Goal: Task Accomplishment & Management: Complete application form

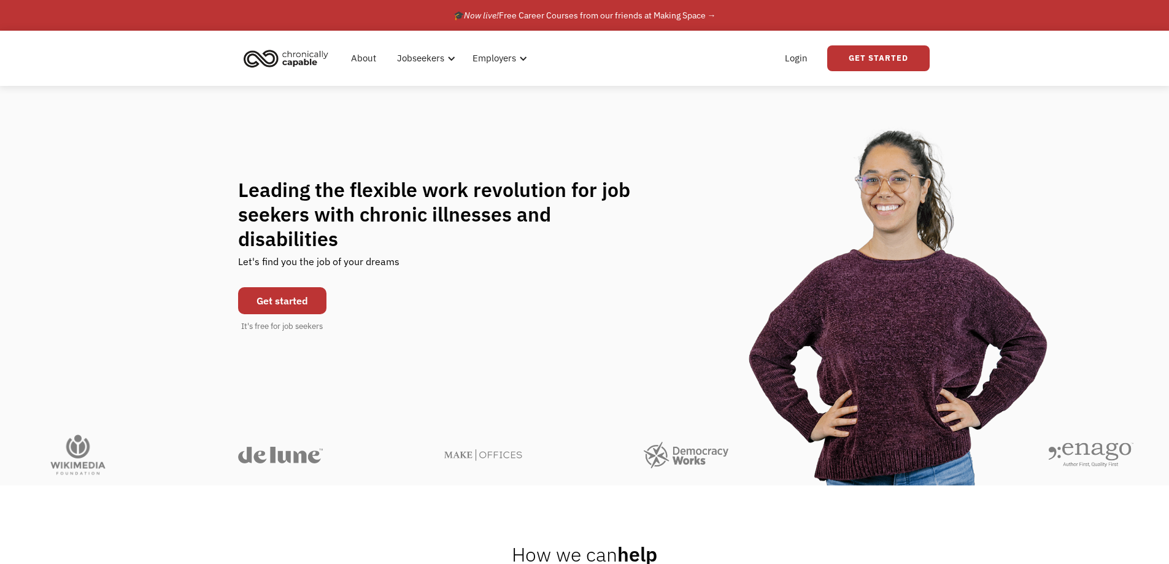
click at [278, 291] on link "Get started" at bounding box center [282, 300] width 88 height 27
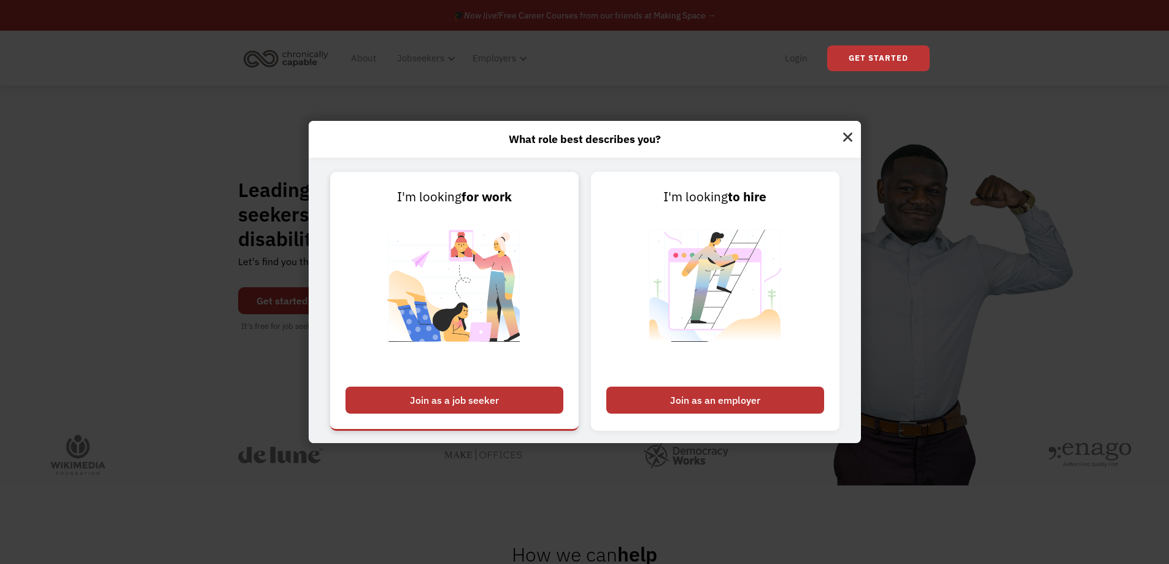
click at [532, 400] on div "Join as a job seeker" at bounding box center [454, 400] width 218 height 27
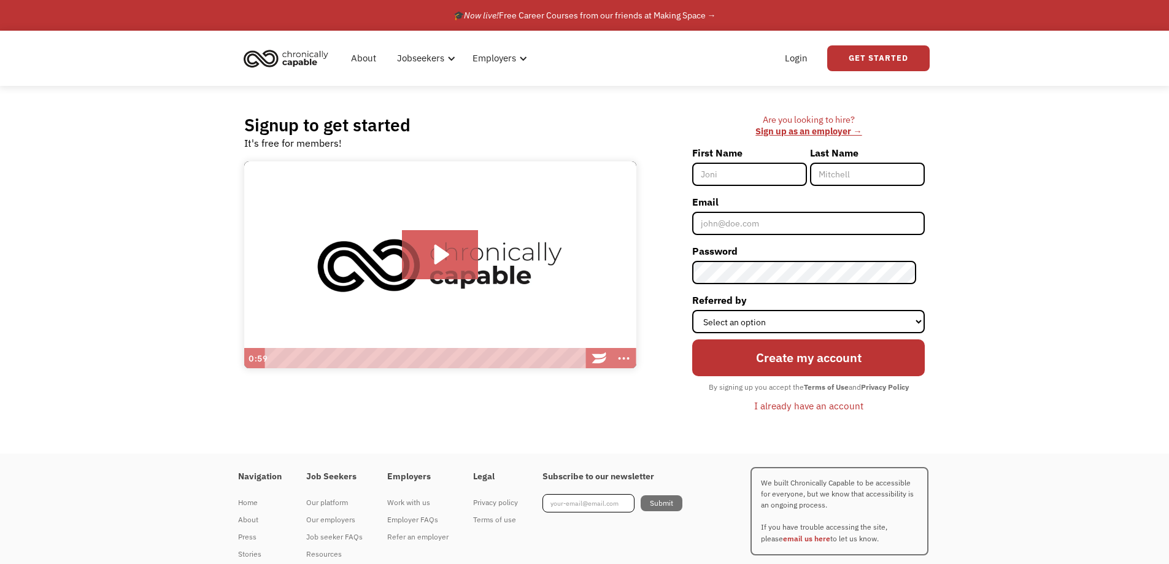
click at [777, 168] on input "First Name" at bounding box center [749, 174] width 115 height 23
type input "Velvet"
type input "[PERSON_NAME]"
click at [766, 222] on input "Email" at bounding box center [808, 223] width 233 height 23
type input "[EMAIL_ADDRESS][DOMAIN_NAME]"
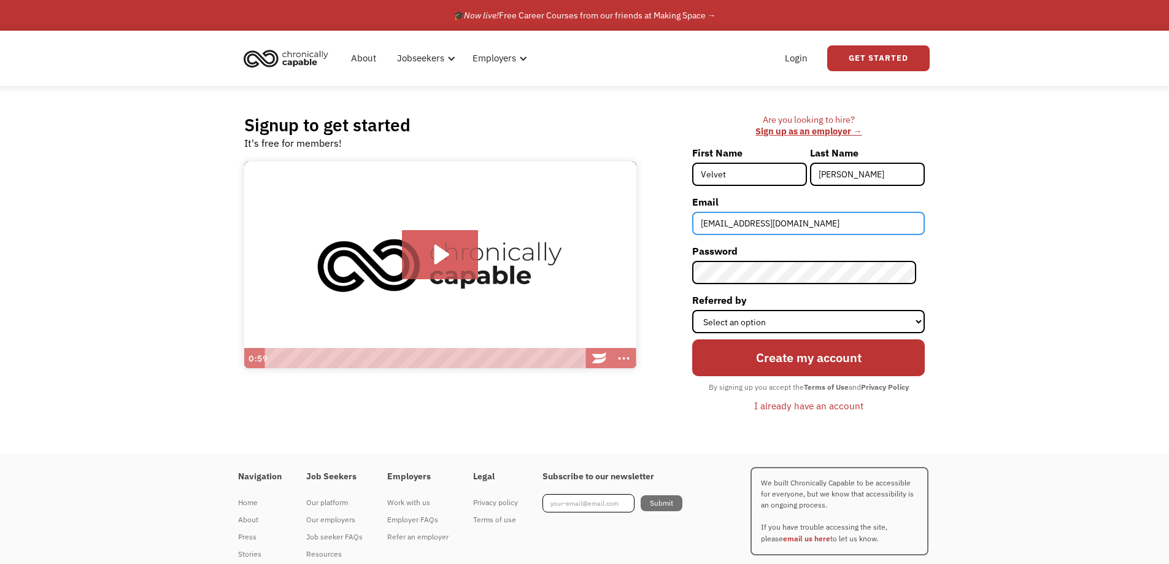
drag, startPoint x: 822, startPoint y: 216, endPoint x: 632, endPoint y: 263, distance: 195.8
click at [632, 263] on div "Signup to get started It's free for members! Click for sound @keyframes VOLUME_…" at bounding box center [585, 270] width 718 height 368
type input "[EMAIL_ADDRESS][DOMAIN_NAME]"
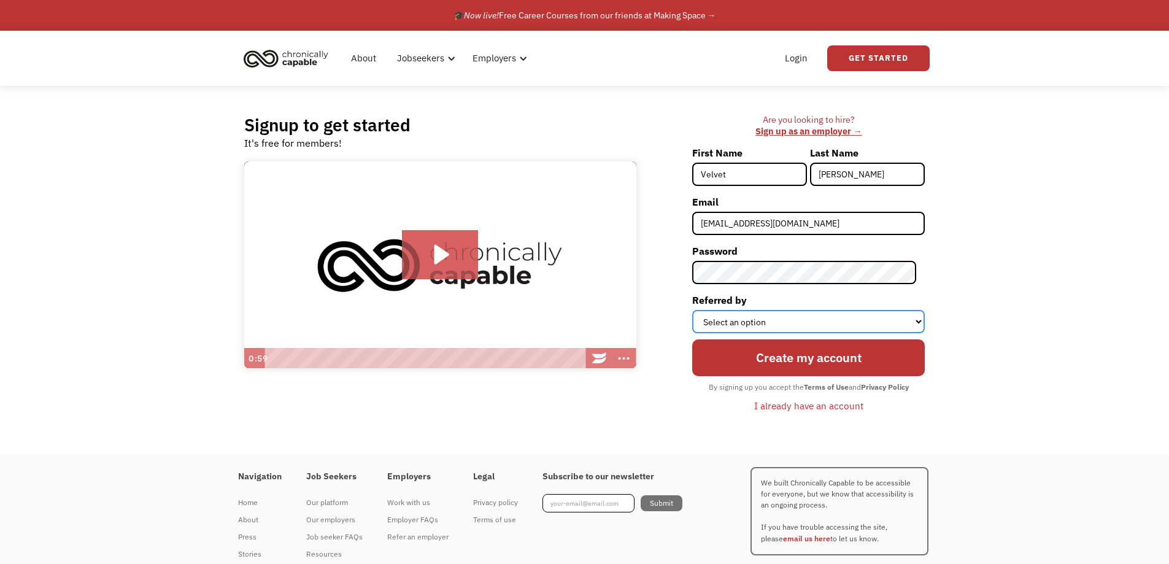
click at [824, 314] on select "Select an option Instagram Facebook Twitter Search Engine News Article Word of …" at bounding box center [808, 321] width 233 height 23
select select "Search Engine"
click at [701, 310] on select "Select an option Instagram Facebook Twitter Search Engine News Article Word of …" at bounding box center [808, 321] width 233 height 23
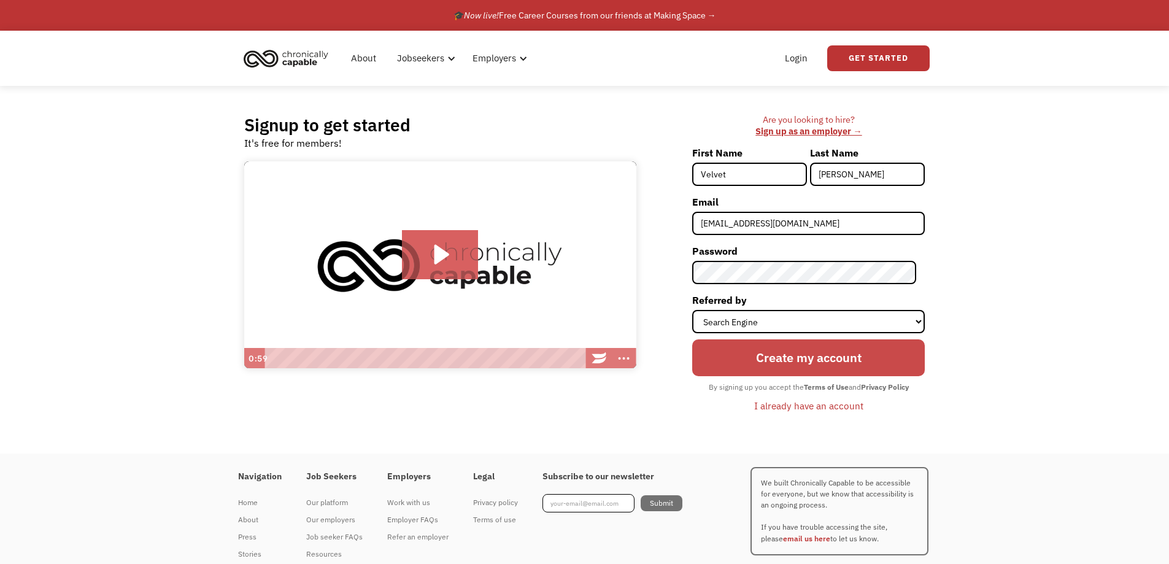
click at [757, 361] on input "Create my account" at bounding box center [808, 357] width 233 height 37
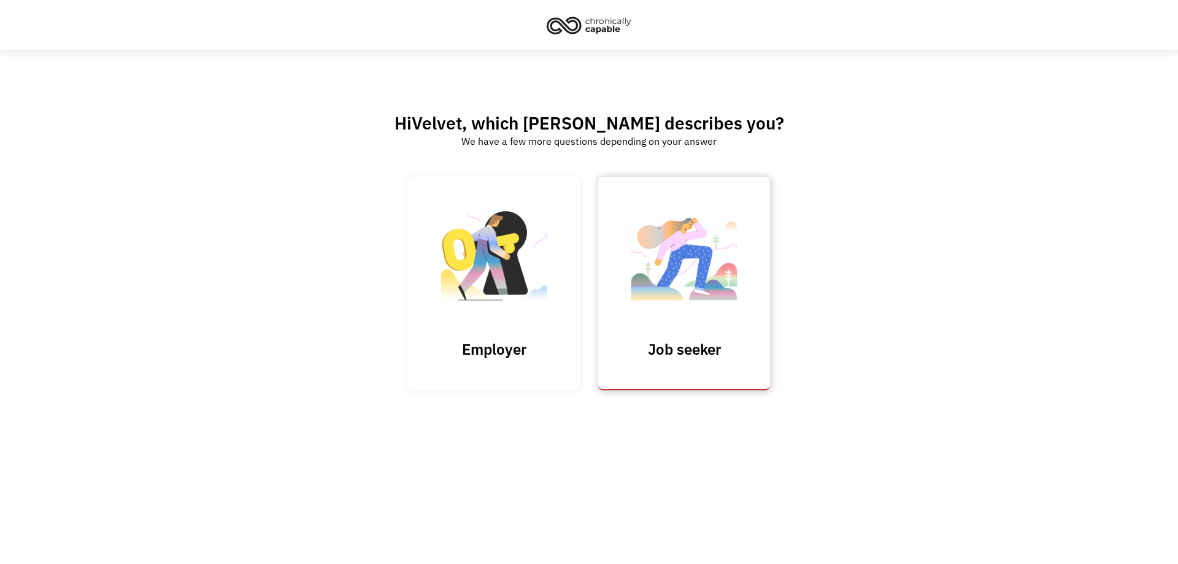
click at [665, 364] on link "Job seeker" at bounding box center [684, 283] width 172 height 213
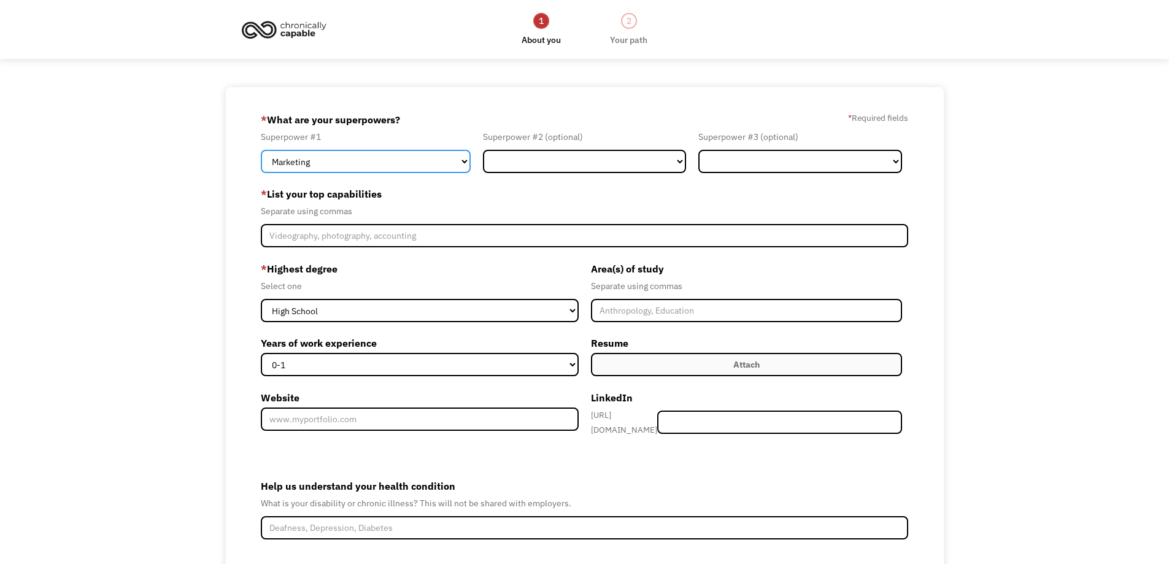
click at [398, 165] on select "Marketing Human Resources Finance Technology Operations Sales Industrial & Manu…" at bounding box center [366, 161] width 210 height 23
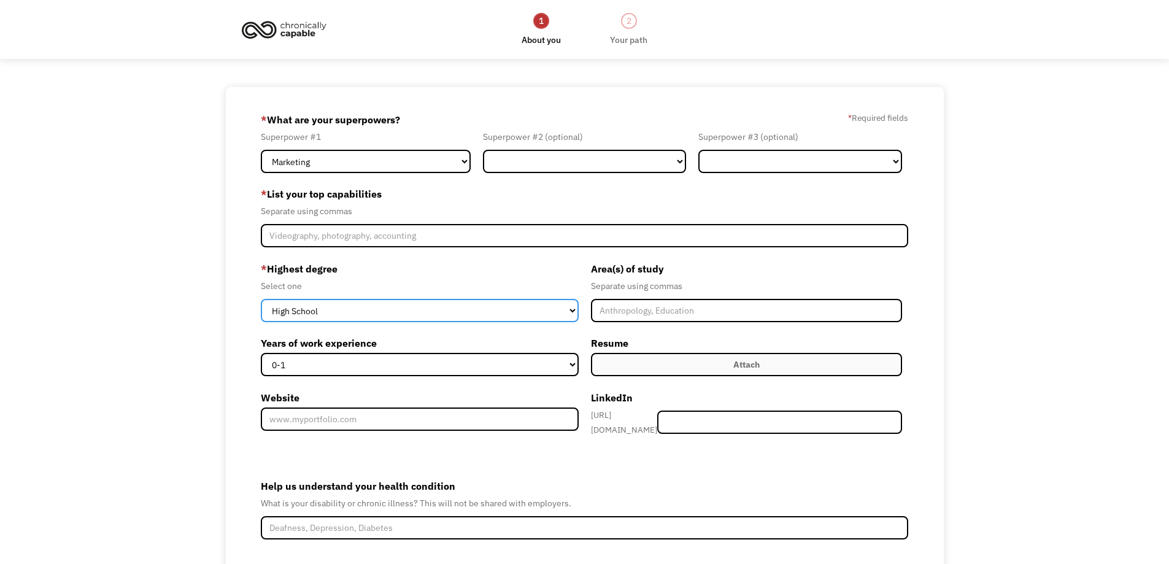
click at [326, 318] on select "High School Associates Bachelors Master's PhD" at bounding box center [420, 310] width 318 height 23
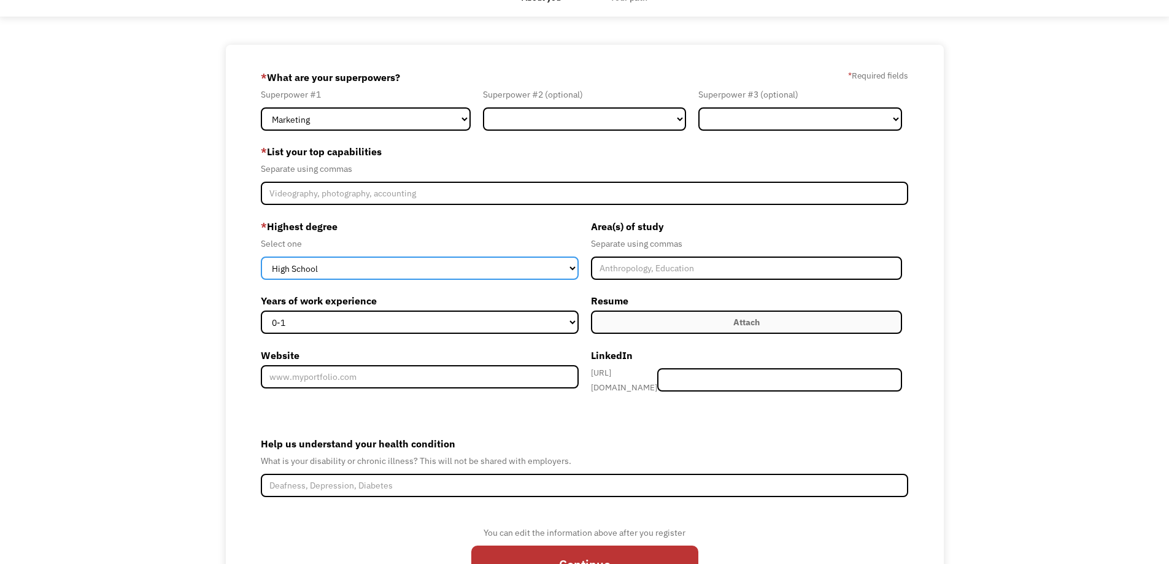
scroll to position [61, 0]
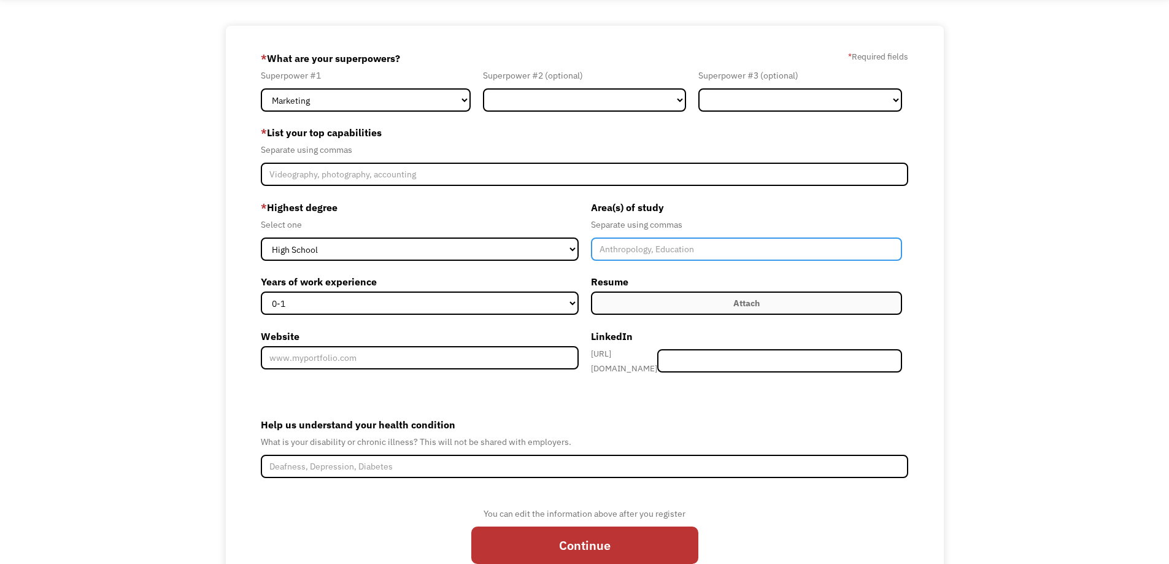
click at [638, 252] on input "Member-Create-Step1" at bounding box center [747, 248] width 312 height 23
click at [476, 204] on label "* Highest degree" at bounding box center [420, 208] width 318 height 20
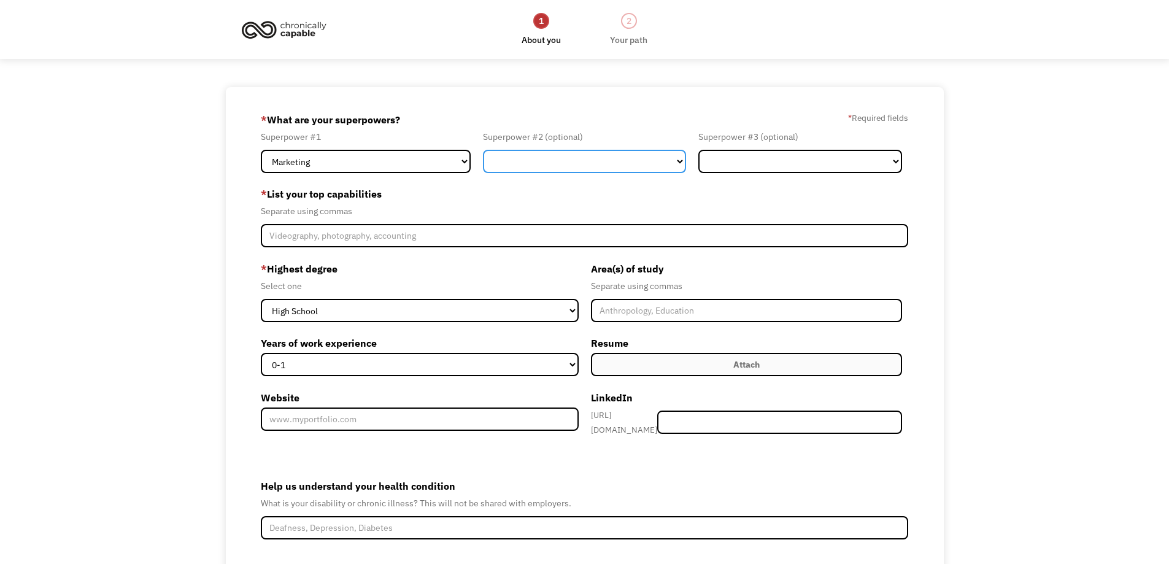
click at [522, 161] on select "Marketing Human Resources Finance Technology Operations Sales Industrial & Manu…" at bounding box center [585, 161] width 204 height 23
select select "Sales"
click at [483, 150] on select "Marketing Human Resources Finance Technology Operations Sales Industrial & Manu…" at bounding box center [585, 161] width 204 height 23
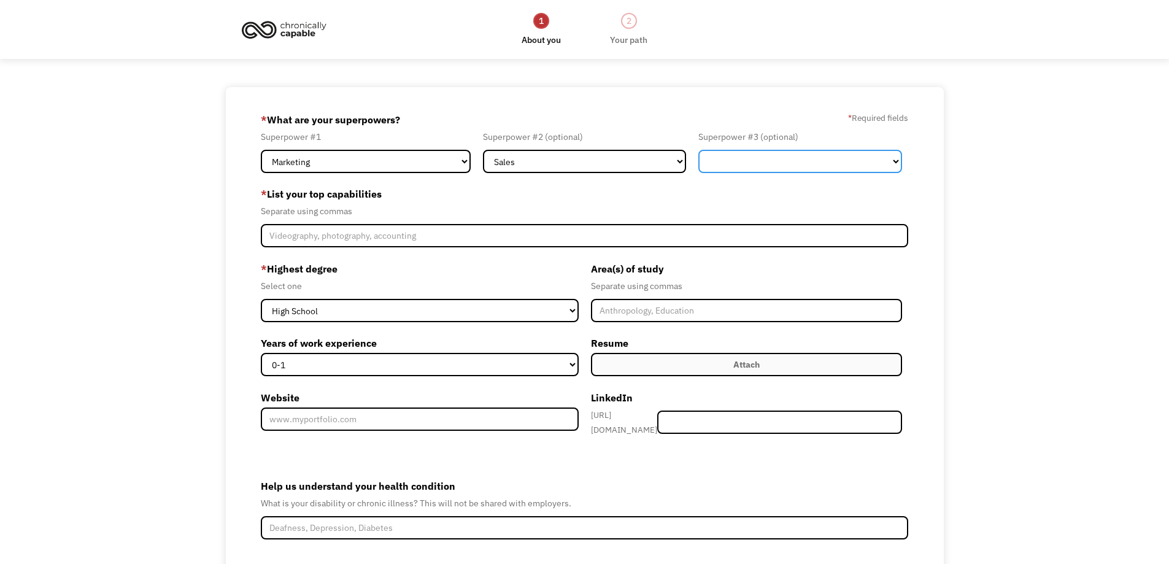
click at [722, 164] on select "Marketing Human Resources Finance Technology Operations Sales Industrial & Manu…" at bounding box center [800, 161] width 204 height 23
click at [698, 150] on select "Marketing Human Resources Finance Technology Operations Sales Industrial & Manu…" at bounding box center [800, 161] width 204 height 23
click at [753, 163] on select "Marketing Human Resources Finance Technology Operations Sales Industrial & Manu…" at bounding box center [800, 161] width 204 height 23
click at [438, 294] on div "* Highest degree Select one High School Associates Bachelors Master's PhD" at bounding box center [420, 290] width 318 height 63
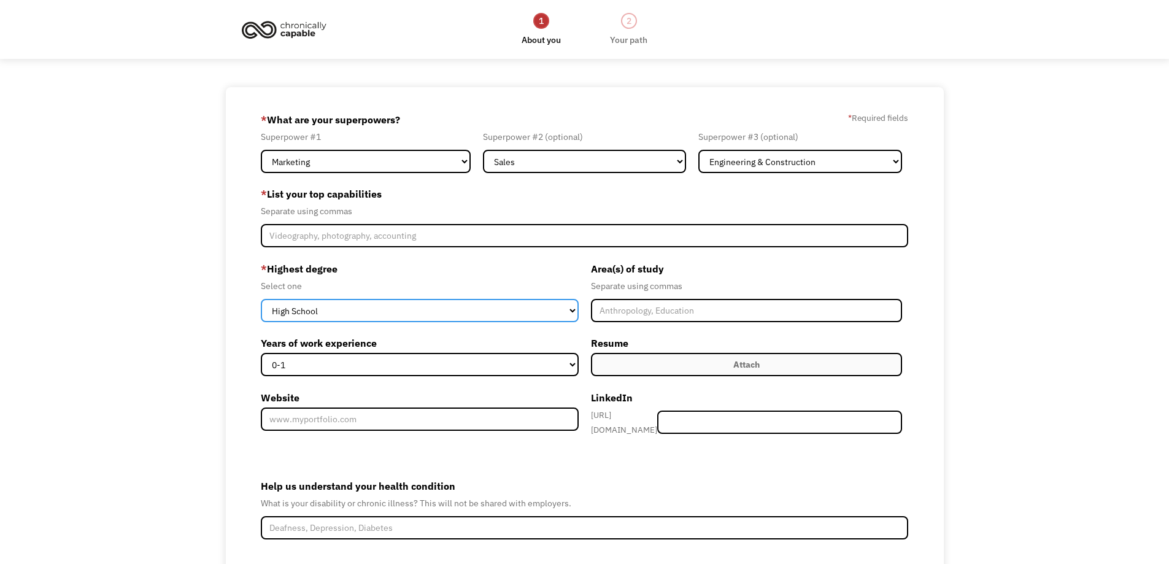
click at [434, 317] on select "High School Associates Bachelors Master's PhD" at bounding box center [420, 310] width 318 height 23
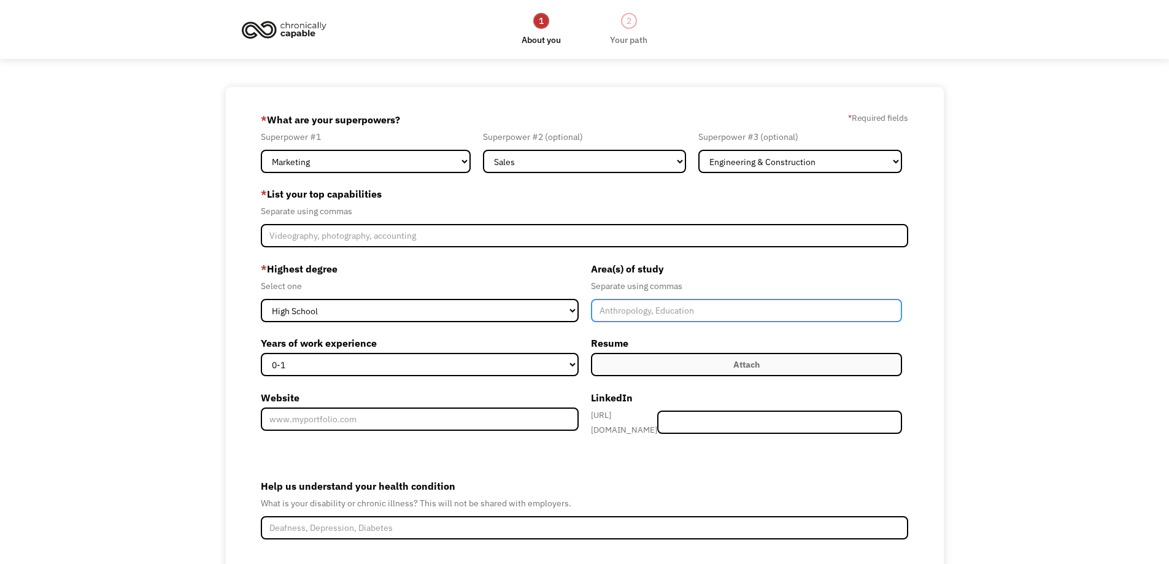
click at [680, 312] on input "Member-Create-Step1" at bounding box center [747, 310] width 312 height 23
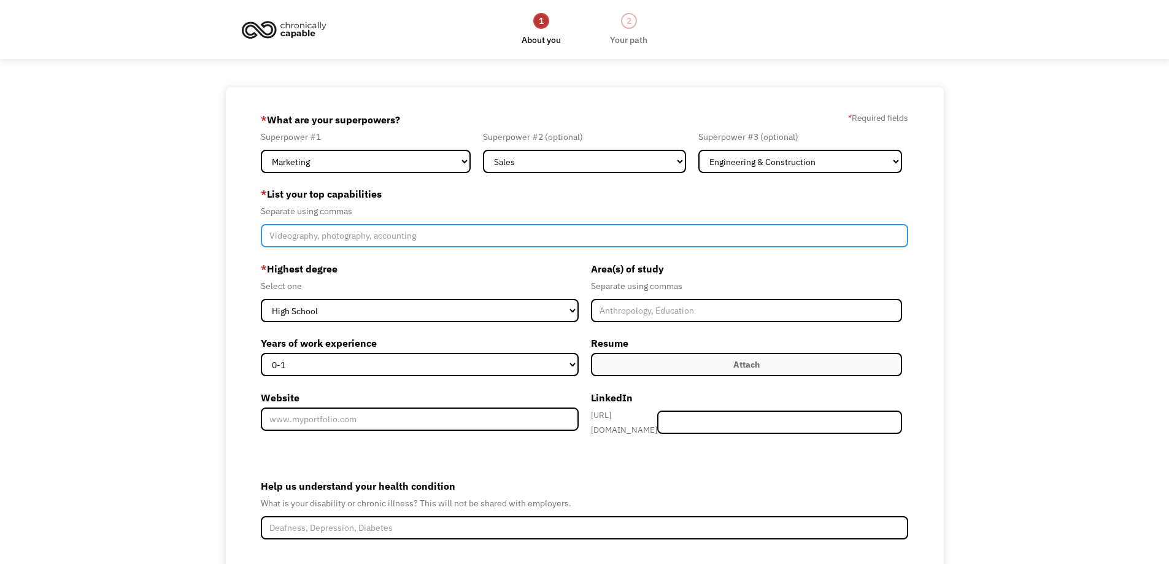
click at [365, 237] on input "Member-Create-Step1" at bounding box center [585, 235] width 648 height 23
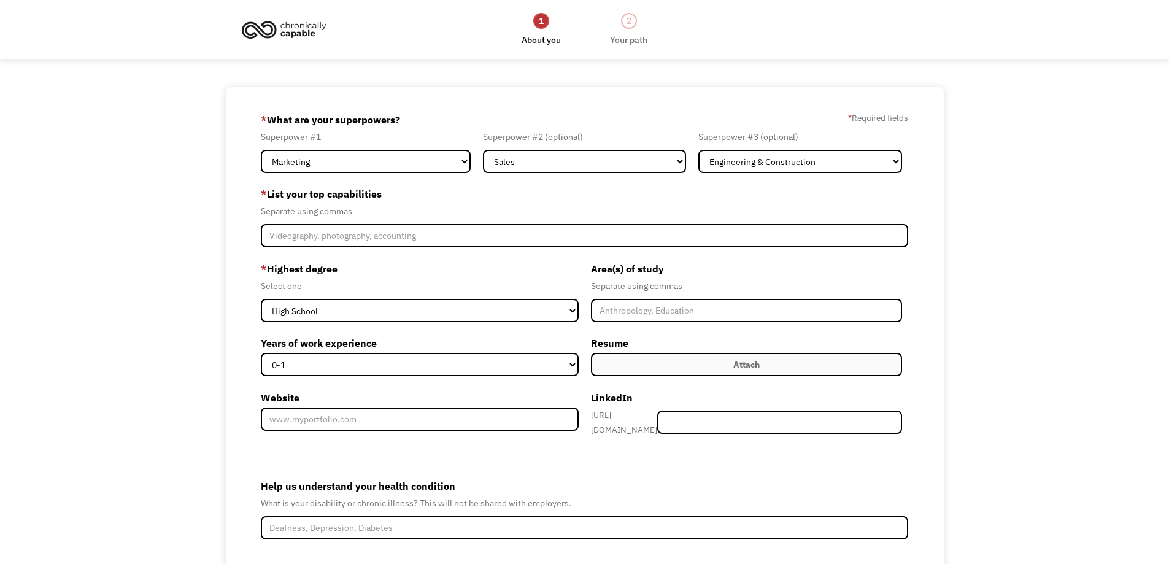
click at [262, 263] on span "*" at bounding box center [264, 269] width 6 height 12
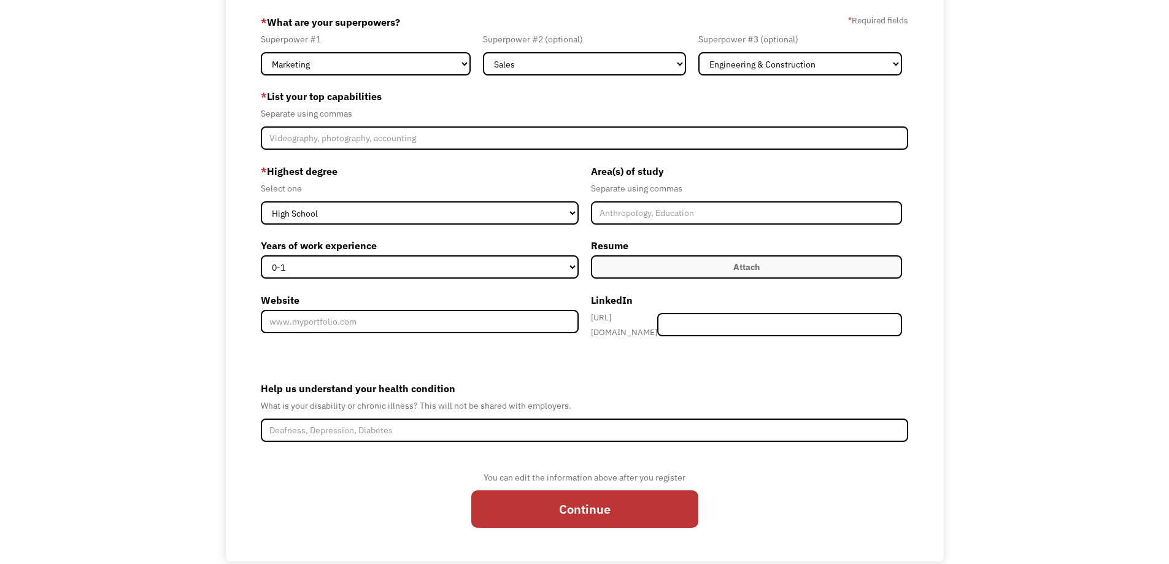
scroll to position [117, 0]
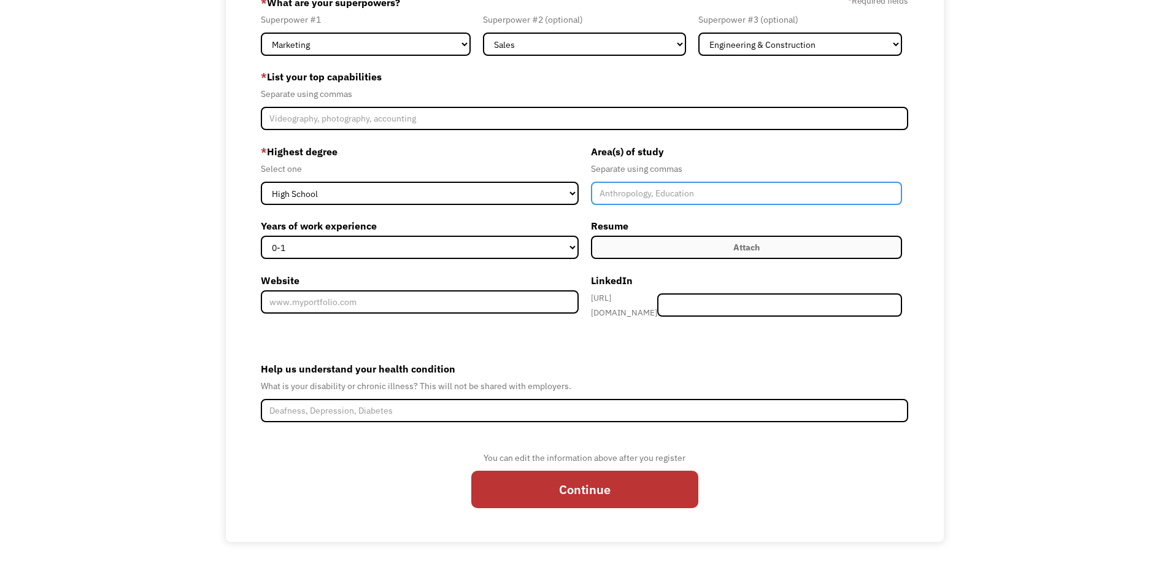
click at [613, 196] on input "Member-Create-Step1" at bounding box center [747, 193] width 312 height 23
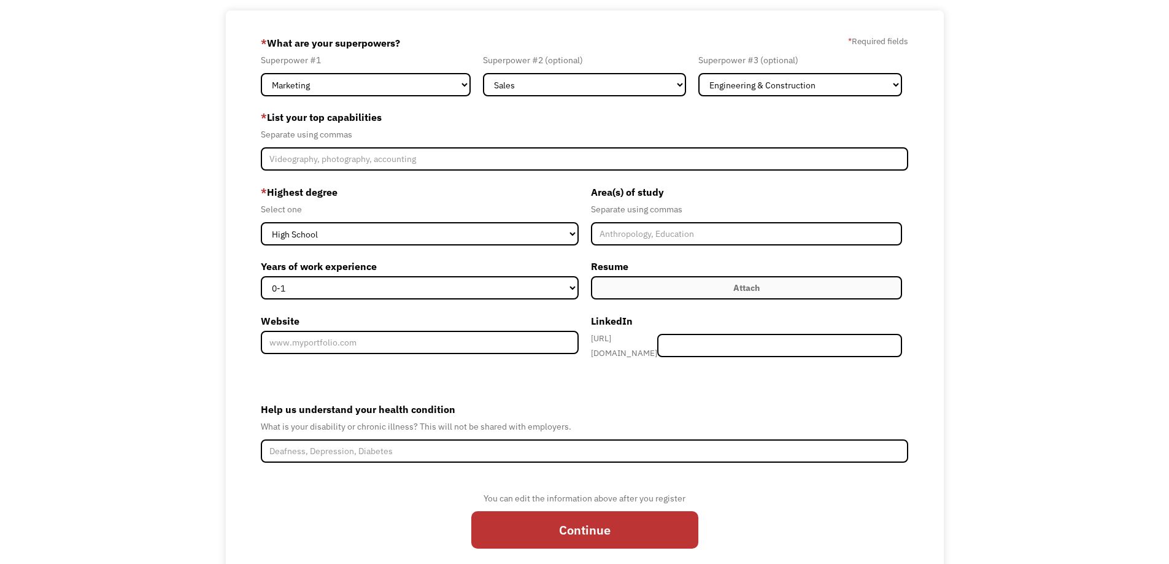
scroll to position [56, 0]
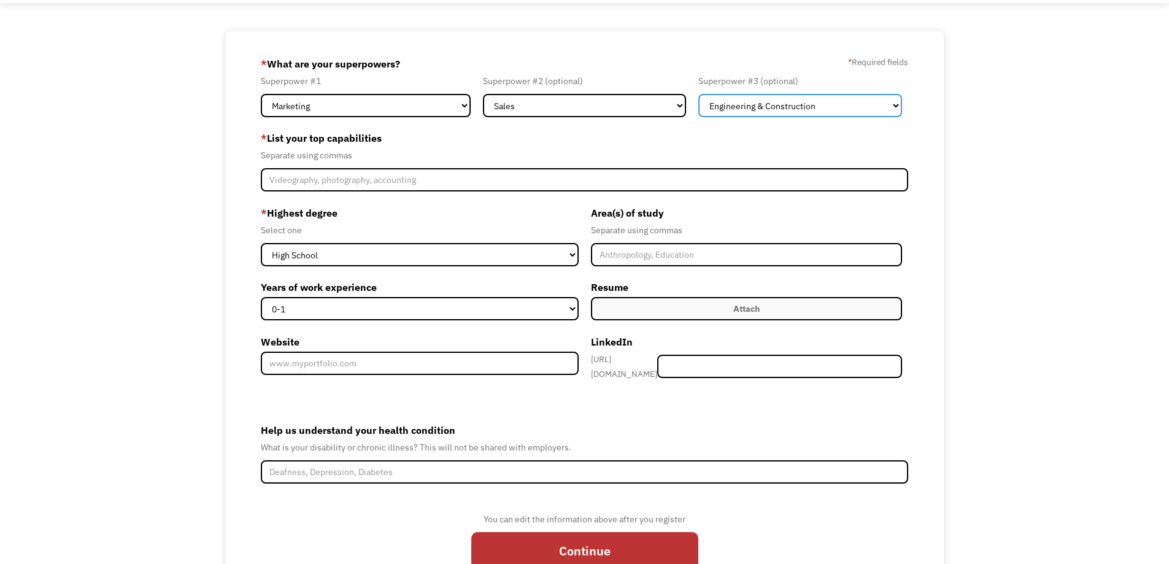
click at [788, 113] on select "Marketing Human Resources Finance Technology Operations Sales Industrial & Manu…" at bounding box center [800, 105] width 204 height 23
select select "Science & Education"
click at [698, 94] on select "Marketing Human Resources Finance Technology Operations Sales Industrial & Manu…" at bounding box center [800, 105] width 204 height 23
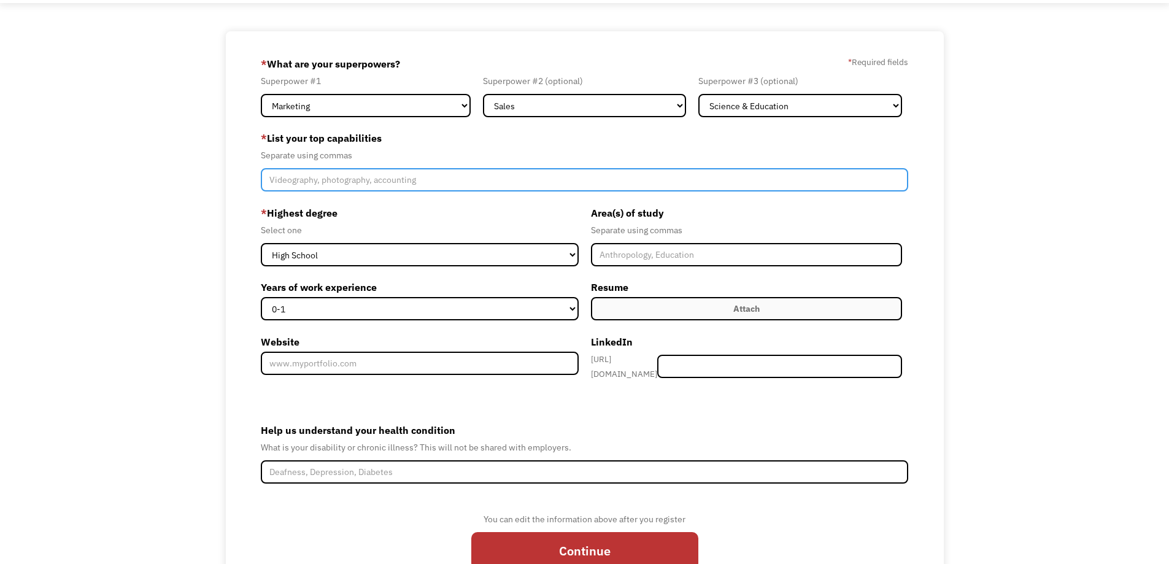
click at [450, 184] on input "Member-Create-Step1" at bounding box center [585, 179] width 648 height 23
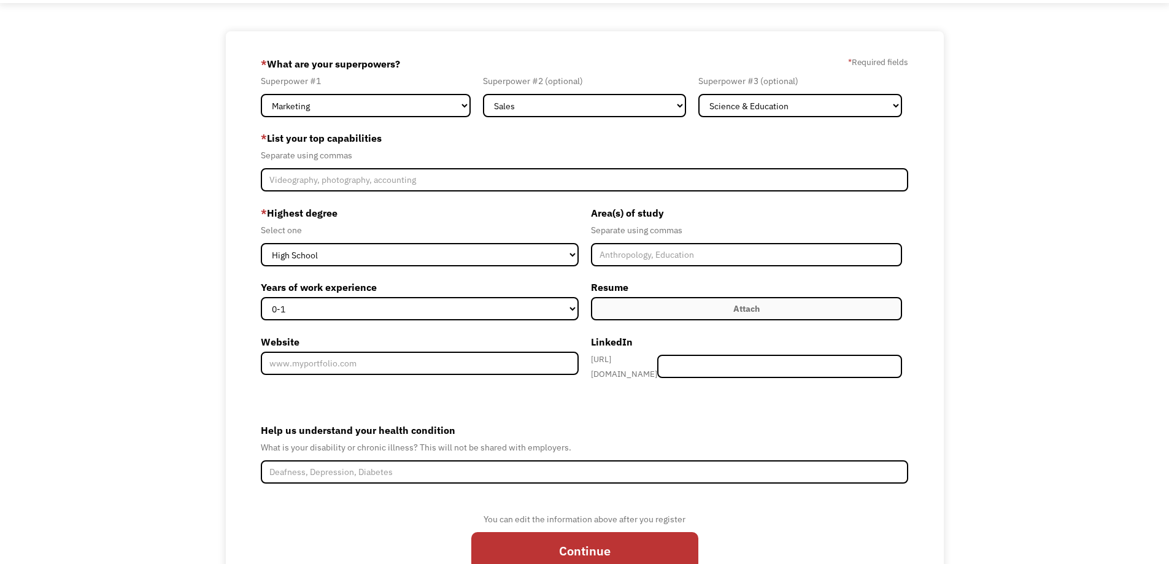
click at [442, 234] on div "Select one" at bounding box center [420, 230] width 318 height 15
click at [679, 302] on label "Attach" at bounding box center [747, 308] width 312 height 23
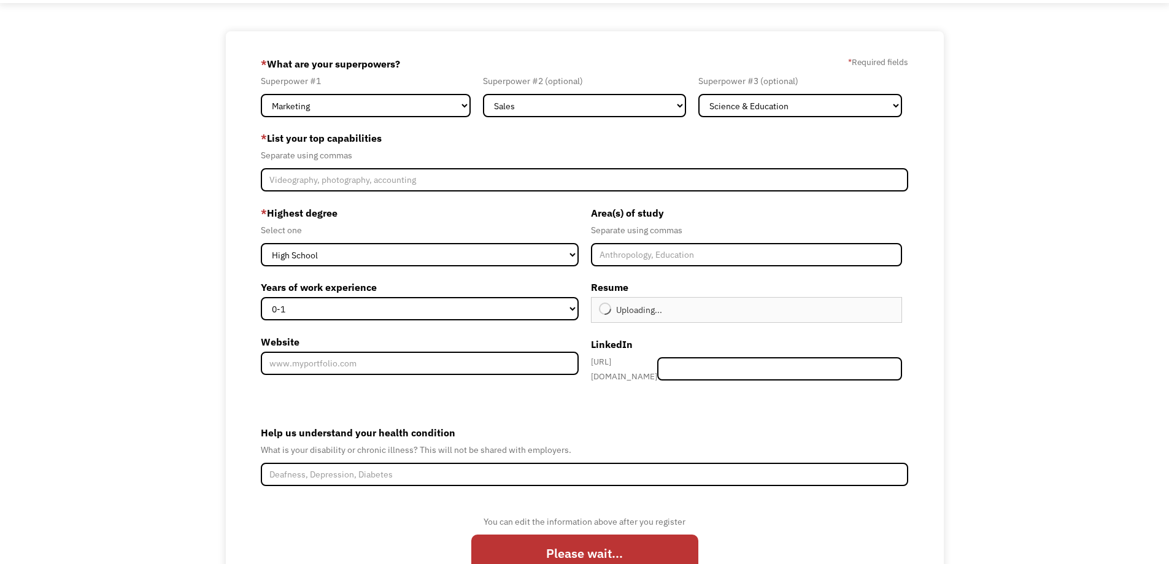
type input "Continue"
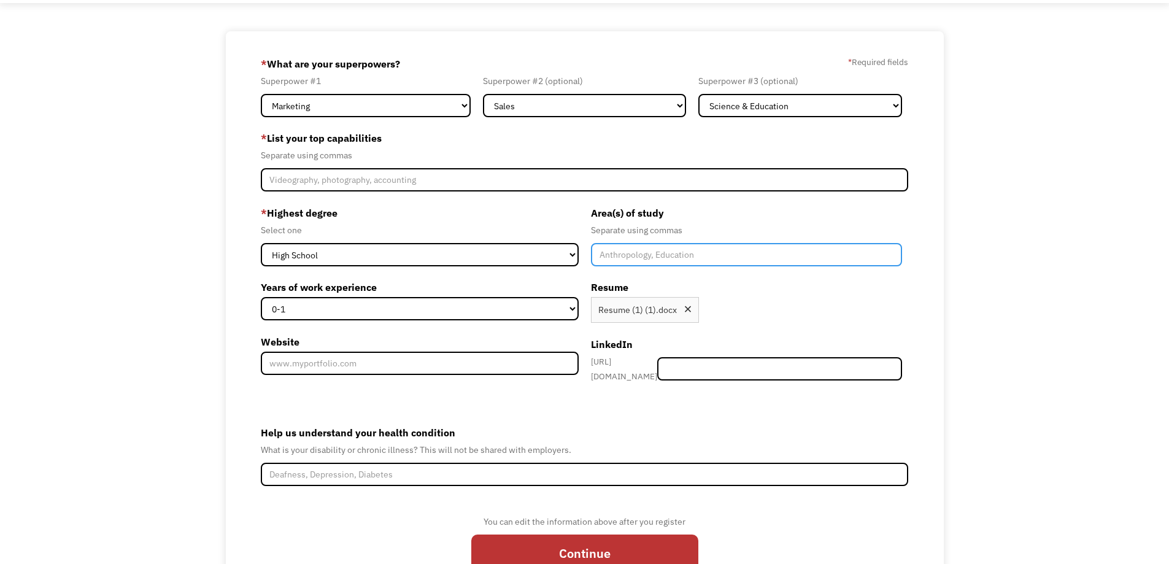
click at [632, 254] on input "Member-Create-Step1" at bounding box center [747, 254] width 312 height 23
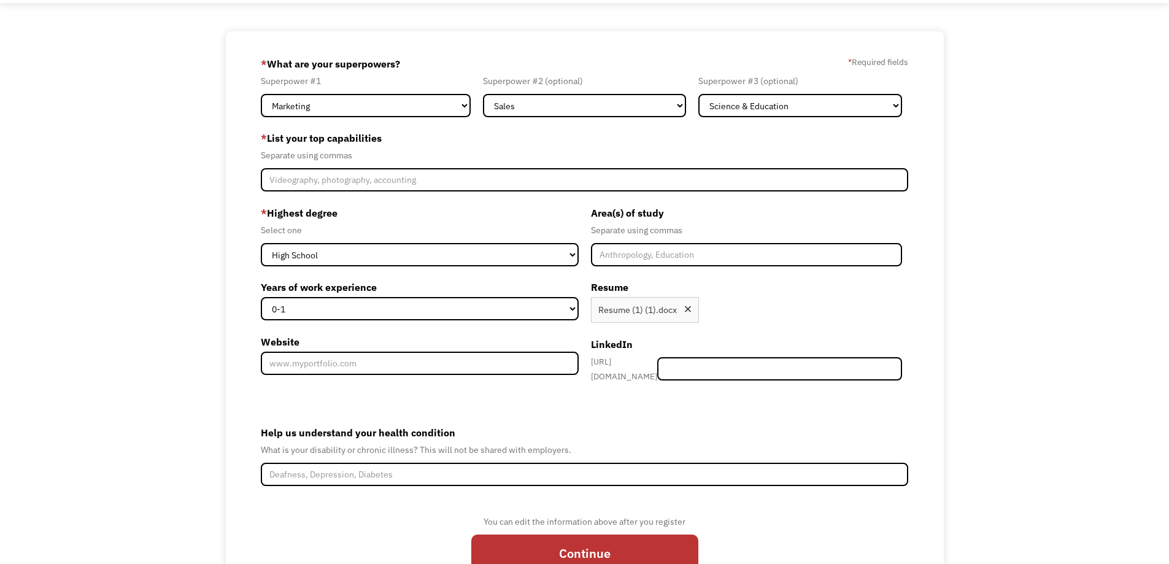
click at [599, 442] on div "What is your disability or chronic illness? This will not be shared with employ…" at bounding box center [585, 449] width 648 height 15
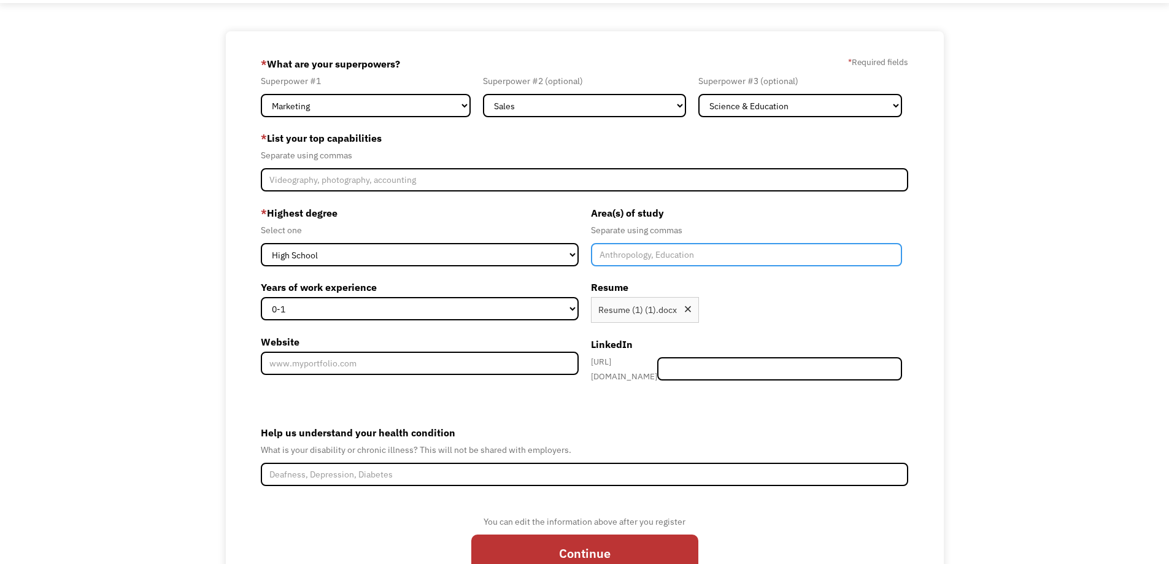
click at [636, 258] on input "Member-Create-Step1" at bounding box center [747, 254] width 312 height 23
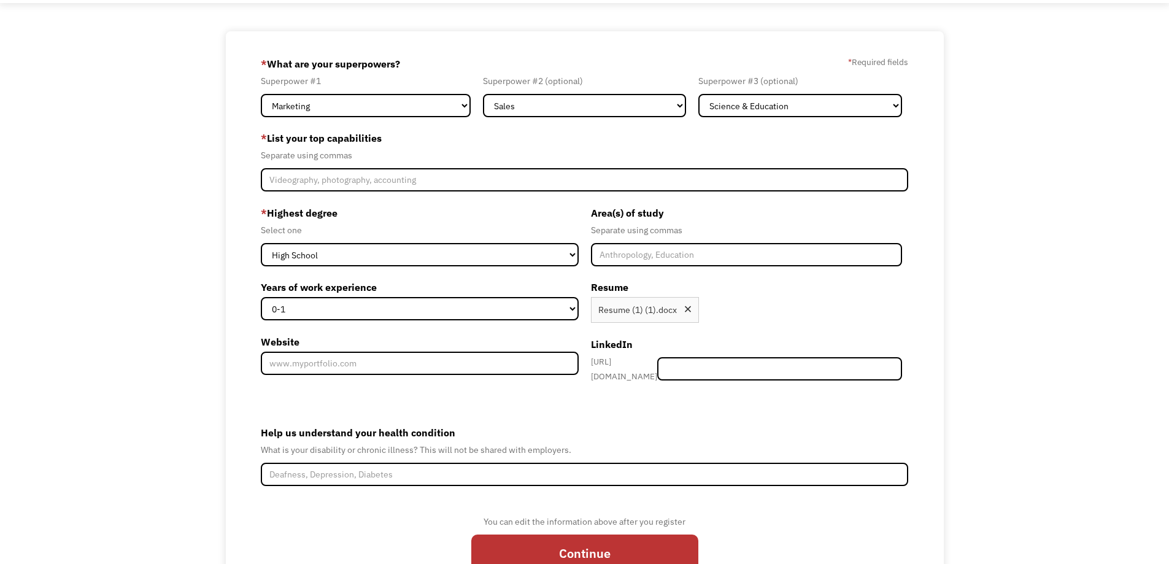
click at [513, 204] on label "* Highest degree" at bounding box center [420, 213] width 318 height 20
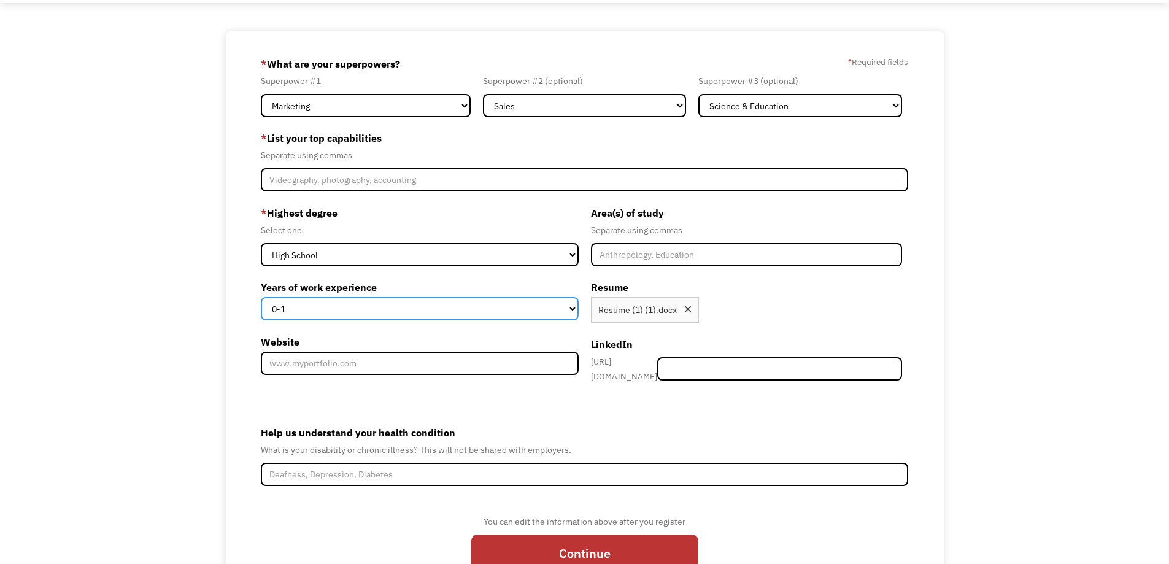
click at [375, 315] on select "0-1 2-4 5-10 11-15 15+" at bounding box center [420, 308] width 318 height 23
select select "2-4"
click at [261, 297] on select "0-1 2-4 5-10 11-15 15+" at bounding box center [420, 308] width 318 height 23
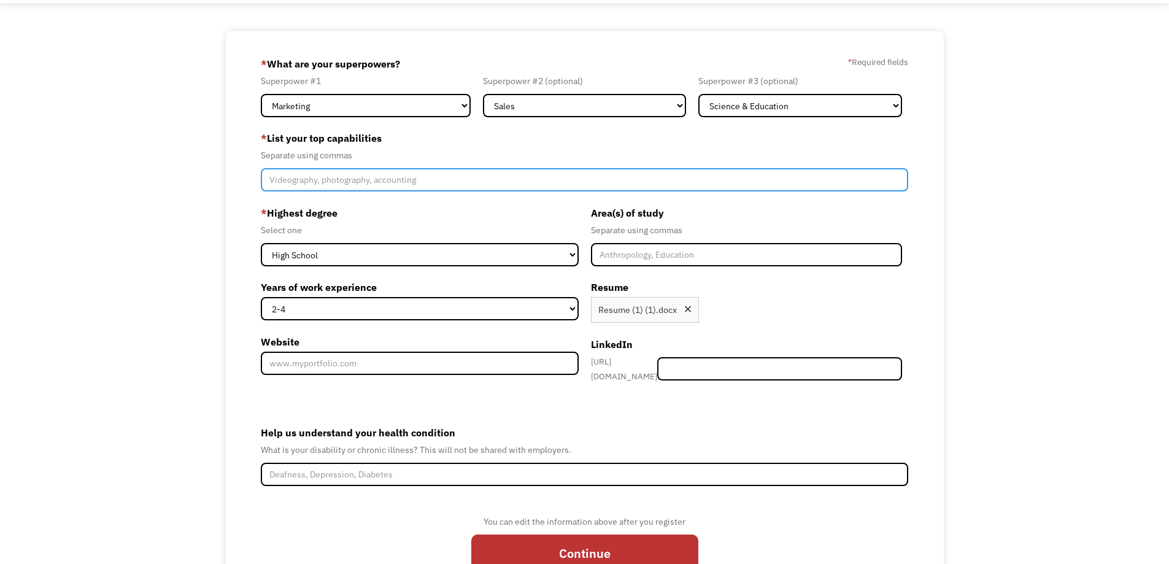
click at [322, 184] on input "Member-Create-Step1" at bounding box center [585, 179] width 648 height 23
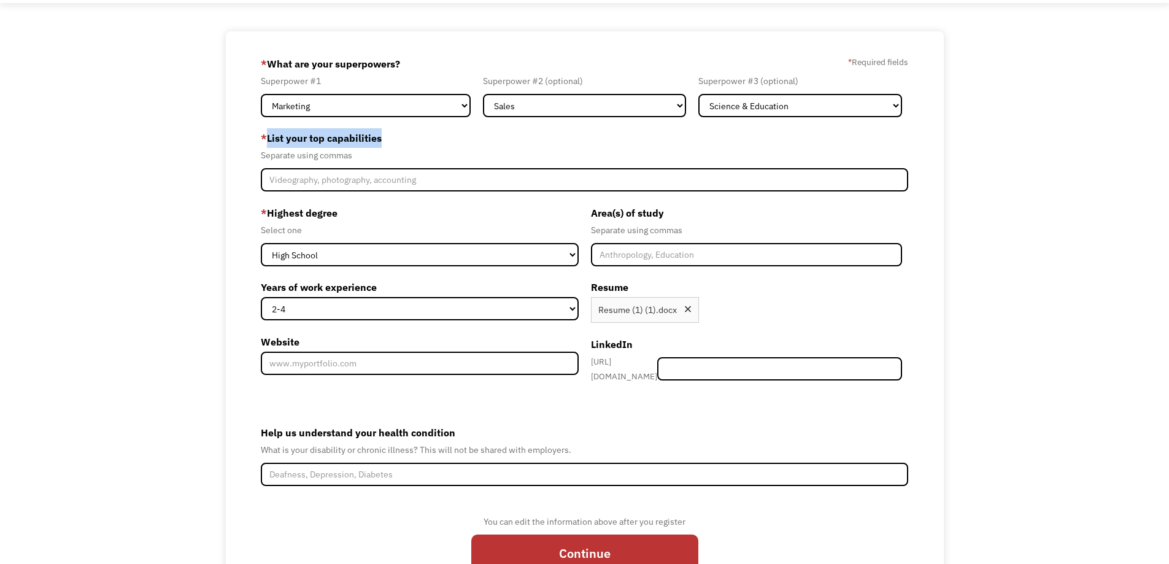
drag, startPoint x: 269, startPoint y: 137, endPoint x: 379, endPoint y: 141, distance: 109.9
click at [379, 141] on label "* List your top capabilities" at bounding box center [585, 138] width 648 height 20
copy label "List your top capabilities"
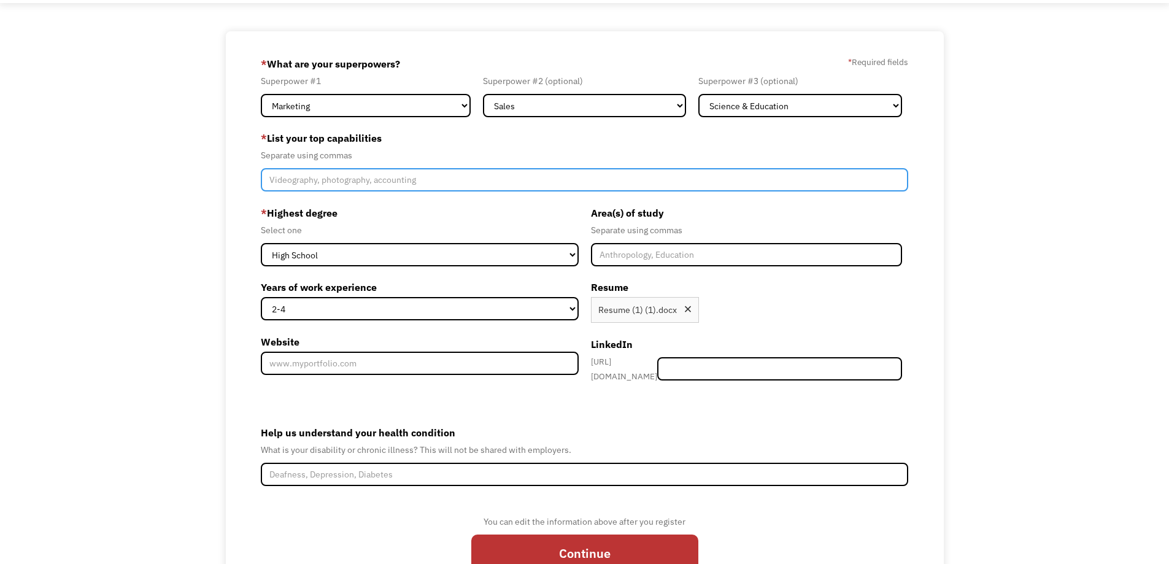
click at [348, 183] on input "Member-Create-Step1" at bounding box center [585, 179] width 648 height 23
paste input "Research"
paste input "Technology"
paste input "Problem-Solving"
paste input "Marketing"
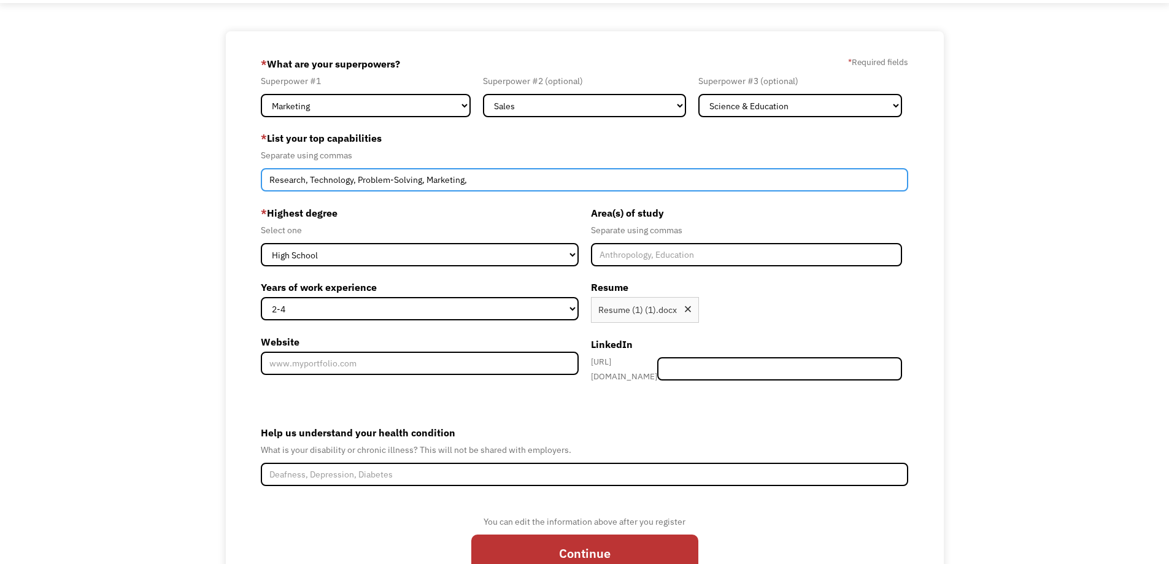
paste input "Sales"
paste input "Adaptability"
paste input "Creativity"
paste input "Organization"
type input "Research, Technology, Problem-Solving, Marketing, Sales, Adaptability, Creativi…"
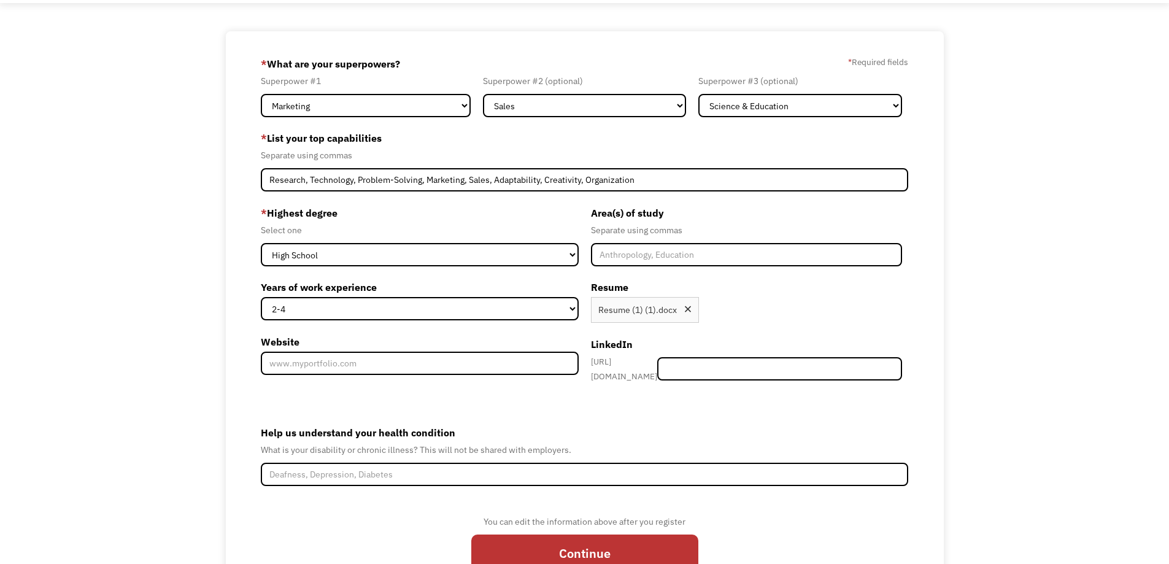
click at [633, 415] on form "689ecfb23295c66d9383b7c2 elitelite111999@gmail.com Velvet Dunlap Search Engine …" at bounding box center [585, 319] width 648 height 530
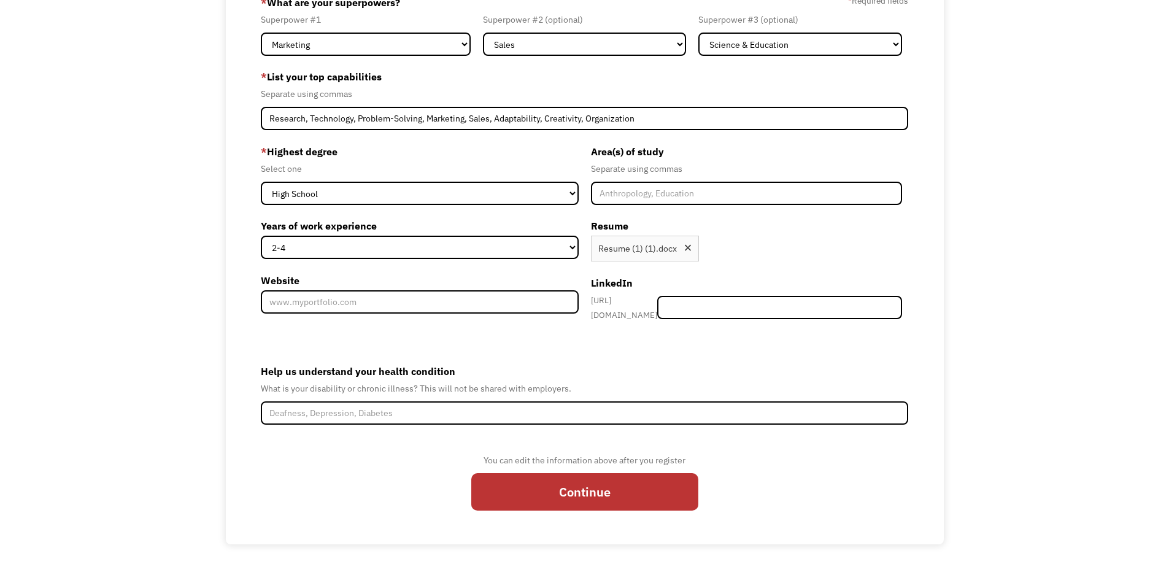
scroll to position [120, 0]
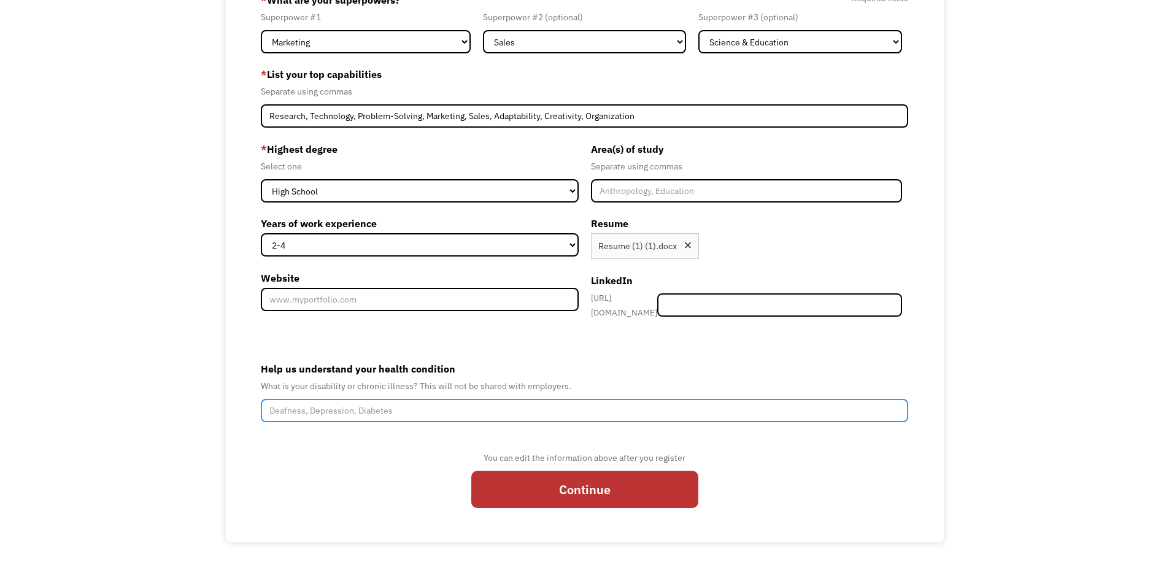
click at [399, 409] on input "Help us understand your health condition" at bounding box center [585, 410] width 648 height 23
paste input "Postural Orthostatic Tachycardia Syndrome"
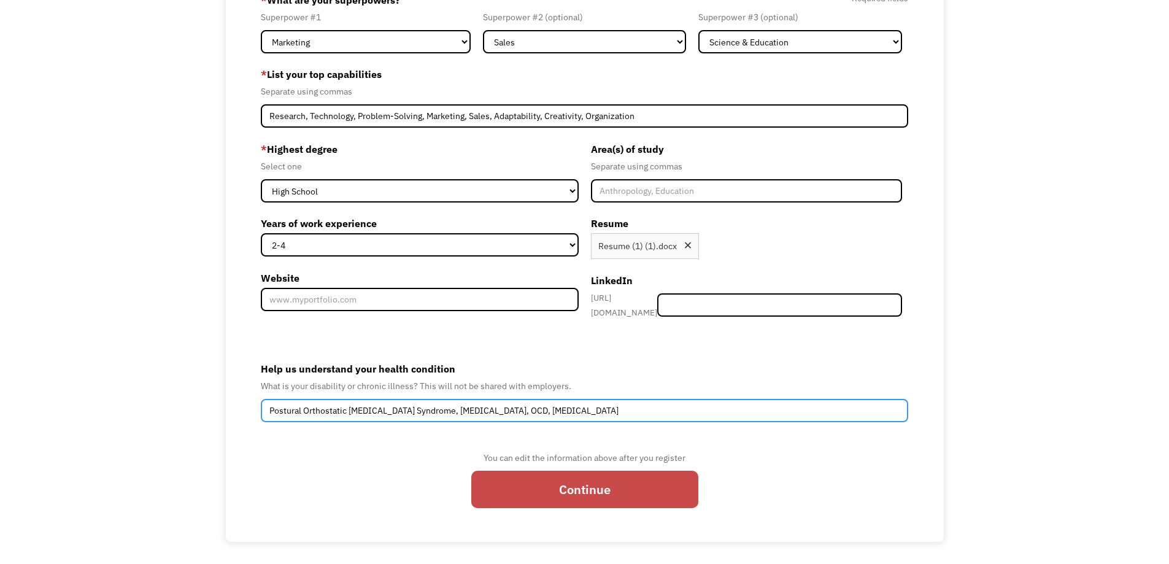
type input "Postural Orthostatic Tachycardia Syndrome, Depression, OCD, Panic Disorder"
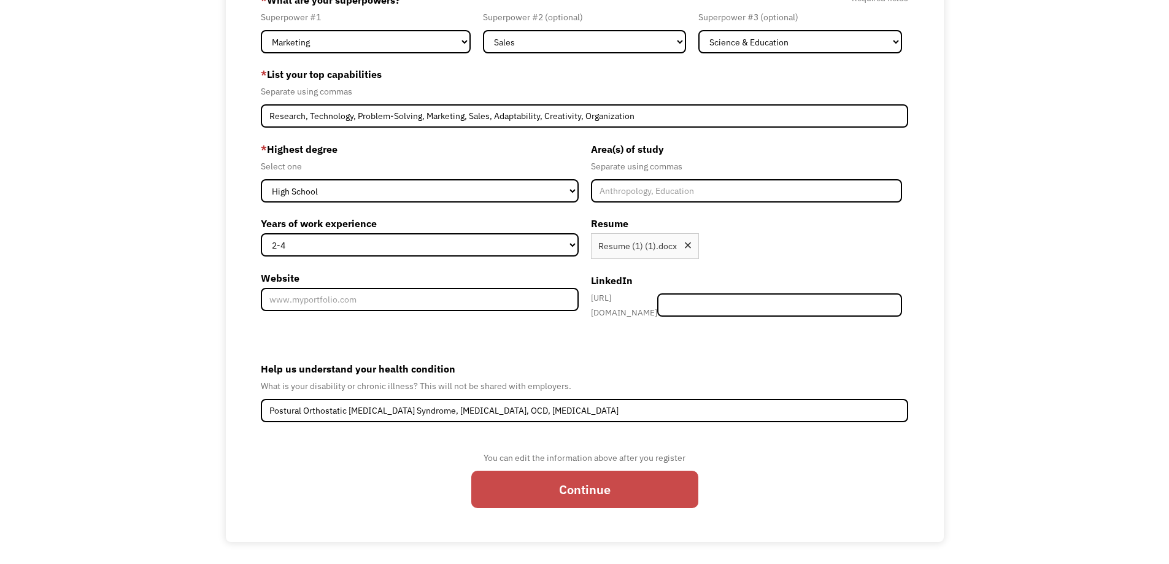
click at [671, 477] on input "Continue" at bounding box center [584, 489] width 227 height 37
type input "Please wait..."
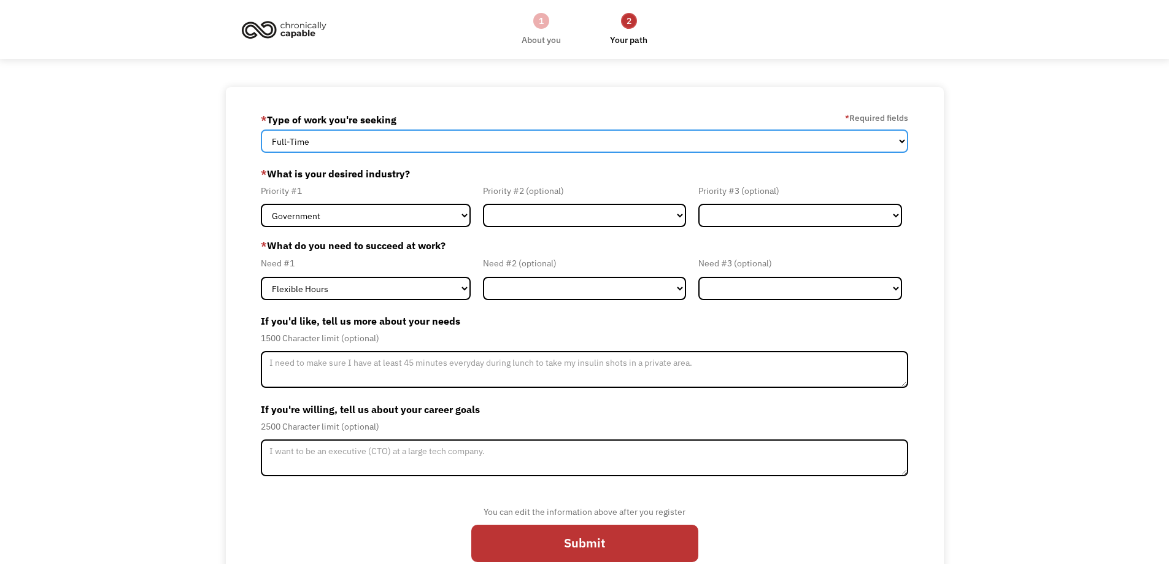
click at [344, 142] on select "Full-Time Part-Time Both Full-Time and Part-Time" at bounding box center [585, 140] width 648 height 23
select select "Both Full-Time and Part-Time"
click at [261, 129] on select "Full-Time Part-Time Both Full-Time and Part-Time" at bounding box center [585, 140] width 648 height 23
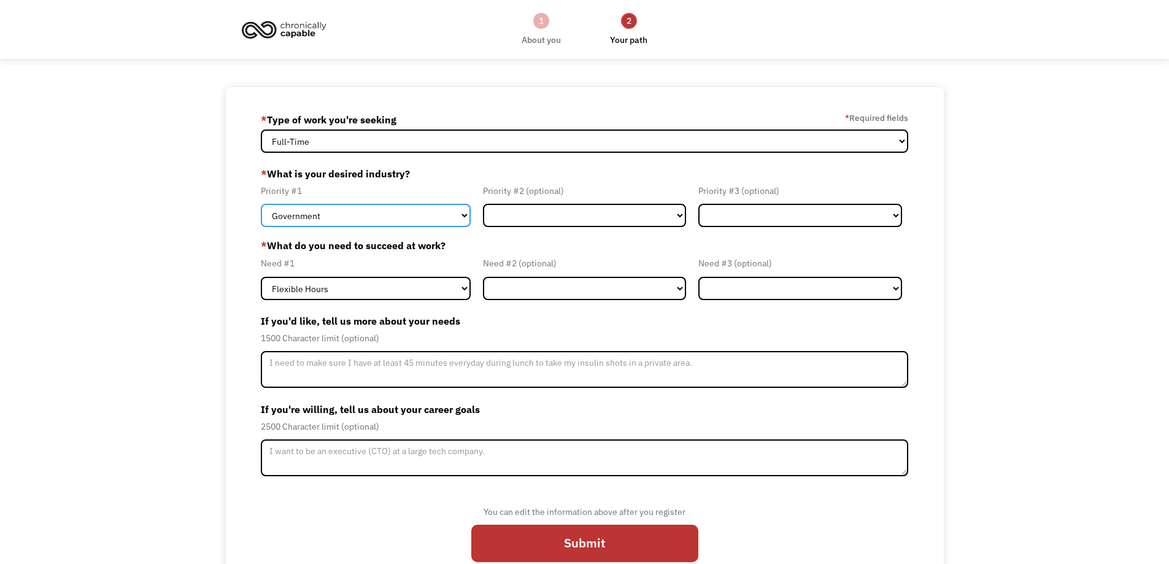
click at [343, 215] on select "Government Finance & Insurance Health & Social Care Tech & Engineering Creative…" at bounding box center [366, 215] width 210 height 23
select select "Creative & Design"
click at [261, 204] on select "Government Finance & Insurance Health & Social Care Tech & Engineering Creative…" at bounding box center [366, 215] width 210 height 23
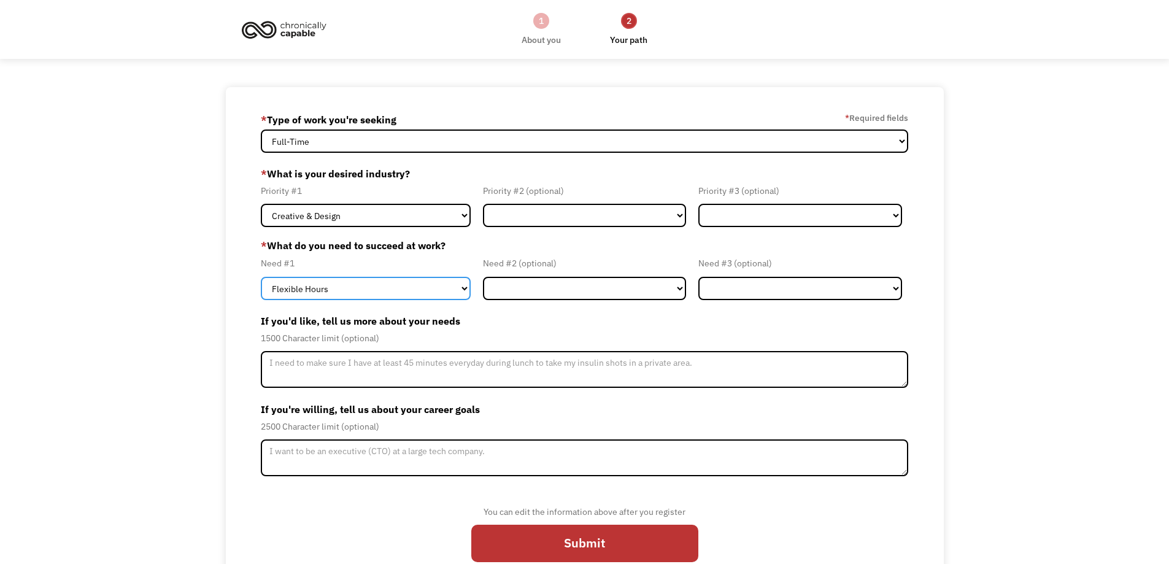
click at [352, 281] on select "Flexible Hours Remote Work Service Animal On-site Accommodations Visual Support…" at bounding box center [366, 288] width 210 height 23
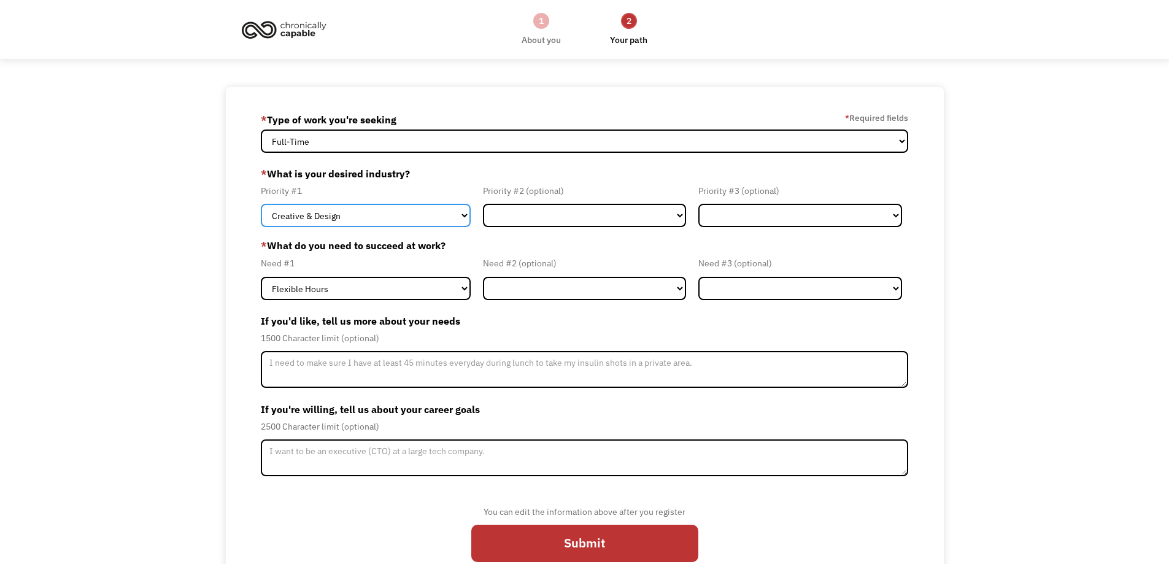
click at [349, 220] on select "Government Finance & Insurance Health & Social Care Tech & Engineering Creative…" at bounding box center [366, 215] width 210 height 23
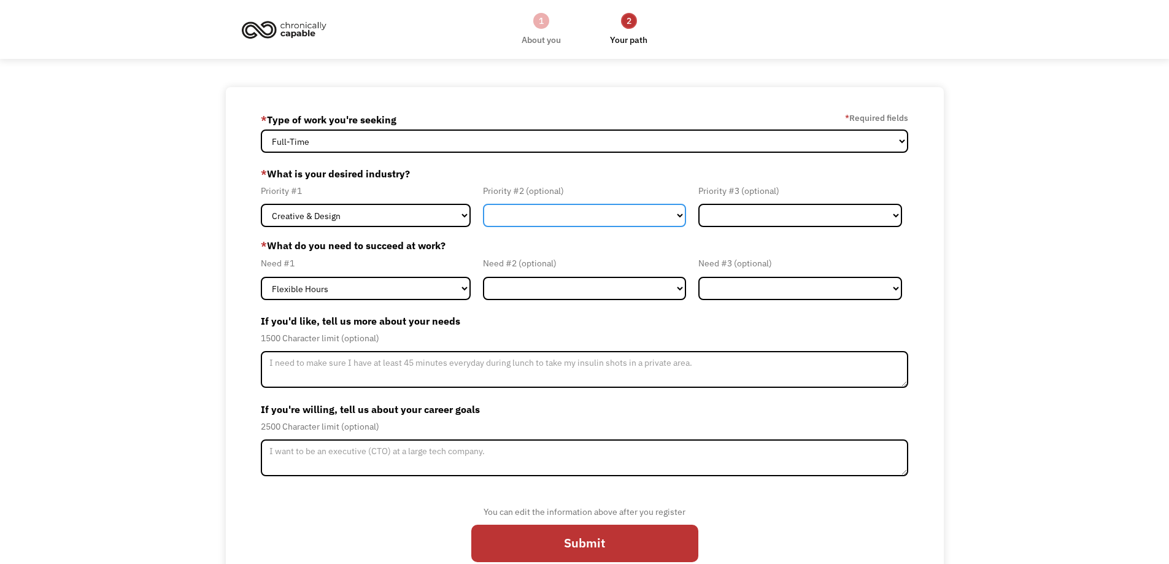
click at [544, 215] on select "Government Finance & Insurance Health & Social Care Tech & Engineering Creative…" at bounding box center [585, 215] width 204 height 23
select select "Finance & Insurance"
click at [483, 204] on select "Government Finance & Insurance Health & Social Care Tech & Engineering Creative…" at bounding box center [585, 215] width 204 height 23
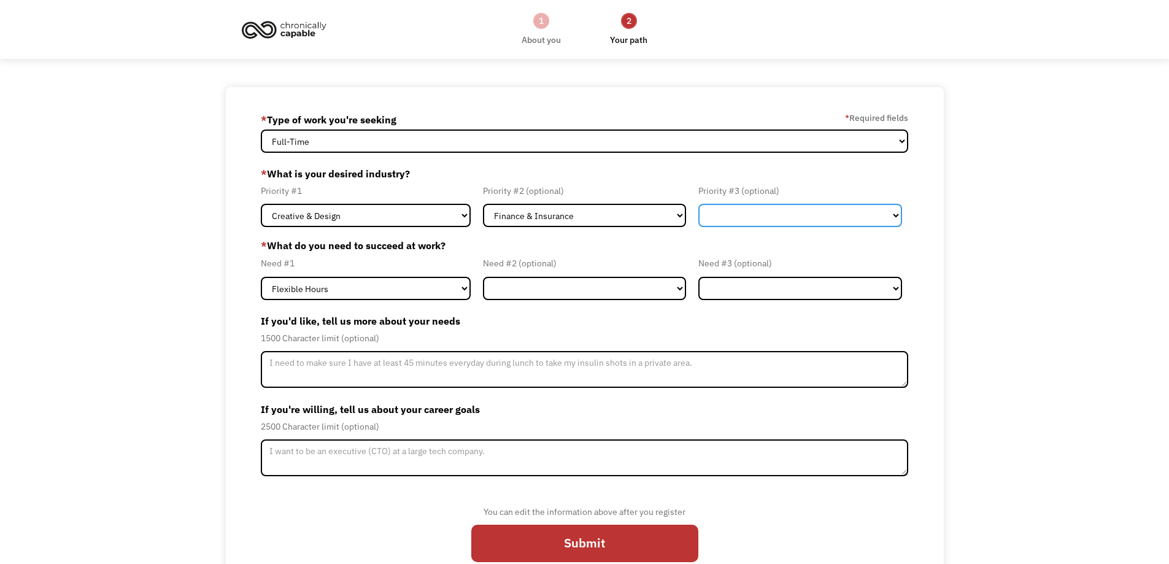
click at [725, 222] on select "Government Finance & Insurance Health & Social Care Tech & Engineering Creative…" at bounding box center [800, 215] width 204 height 23
select select "Government"
click at [698, 204] on select "Government Finance & Insurance Health & Social Care Tech & Engineering Creative…" at bounding box center [800, 215] width 204 height 23
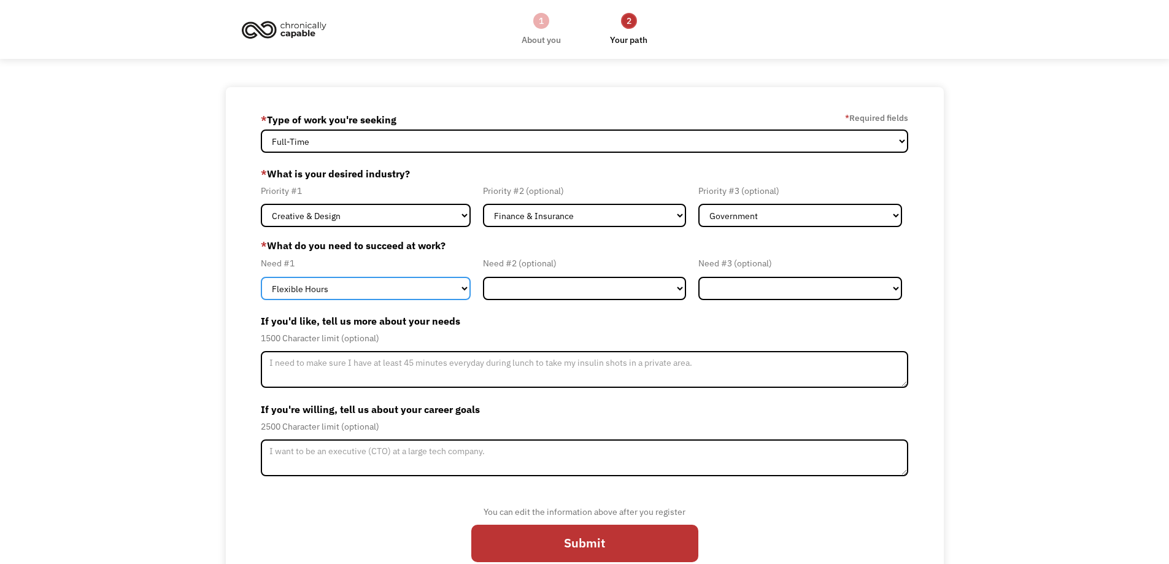
click at [330, 290] on select "Flexible Hours Remote Work Service Animal On-site Accommodations Visual Support…" at bounding box center [366, 288] width 210 height 23
select select "Remote Work"
click at [261, 277] on select "Flexible Hours Remote Work Service Animal On-site Accommodations Visual Support…" at bounding box center [366, 288] width 210 height 23
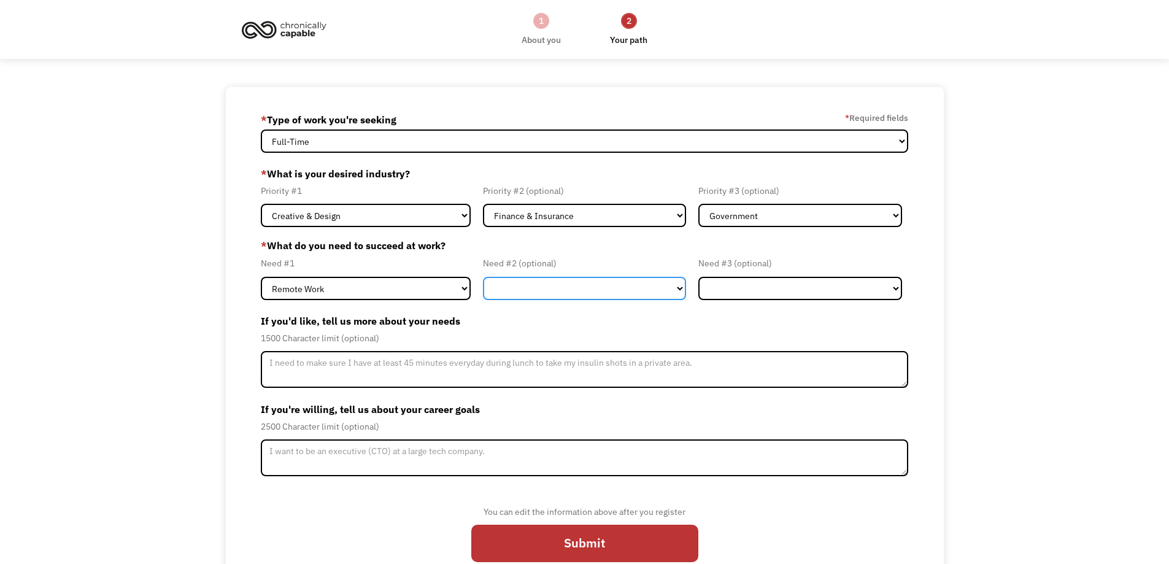
click at [552, 294] on select "Flexible Hours Remote Work Service Animal On-site Accommodations Visual Support…" at bounding box center [585, 288] width 204 height 23
click at [541, 285] on select "Flexible Hours Remote Work Service Animal On-site Accommodations Visual Support…" at bounding box center [585, 288] width 204 height 23
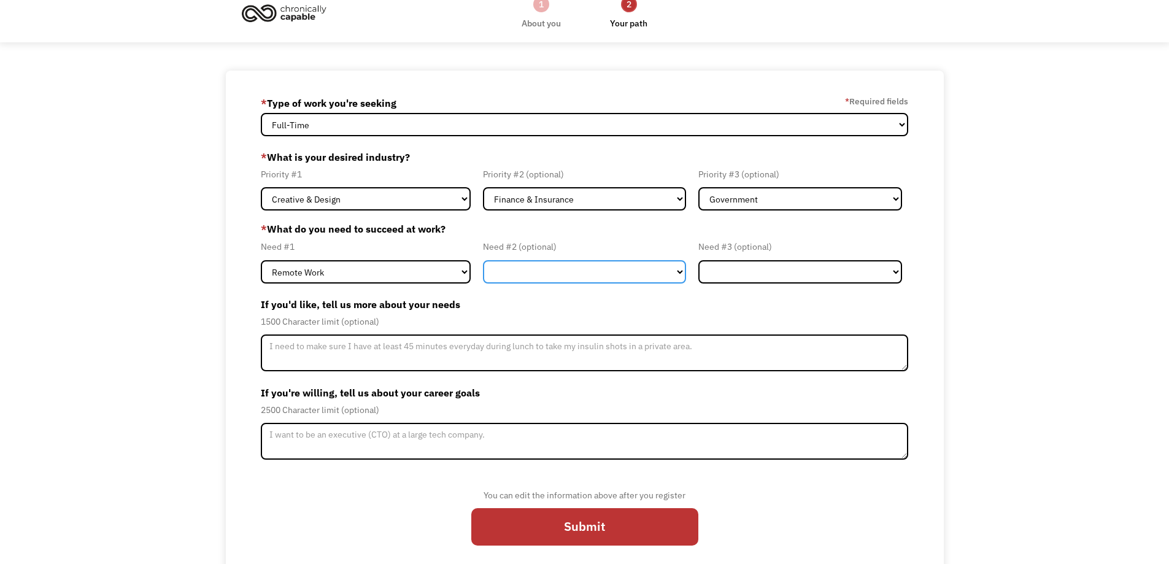
scroll to position [32, 0]
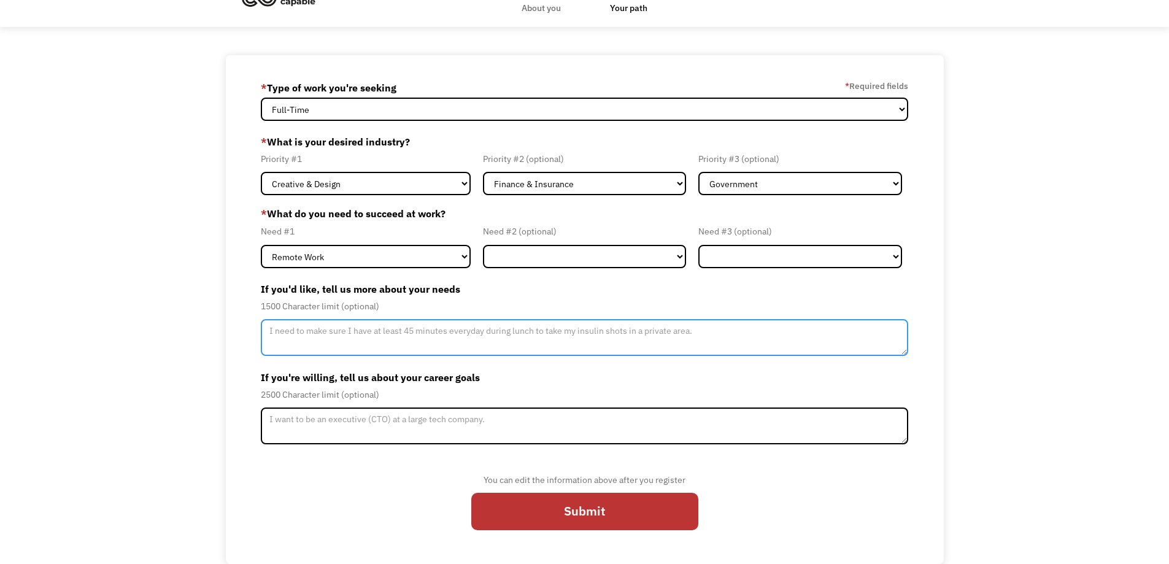
click at [327, 334] on textarea "Member-Update-Form-Step2" at bounding box center [585, 337] width 648 height 37
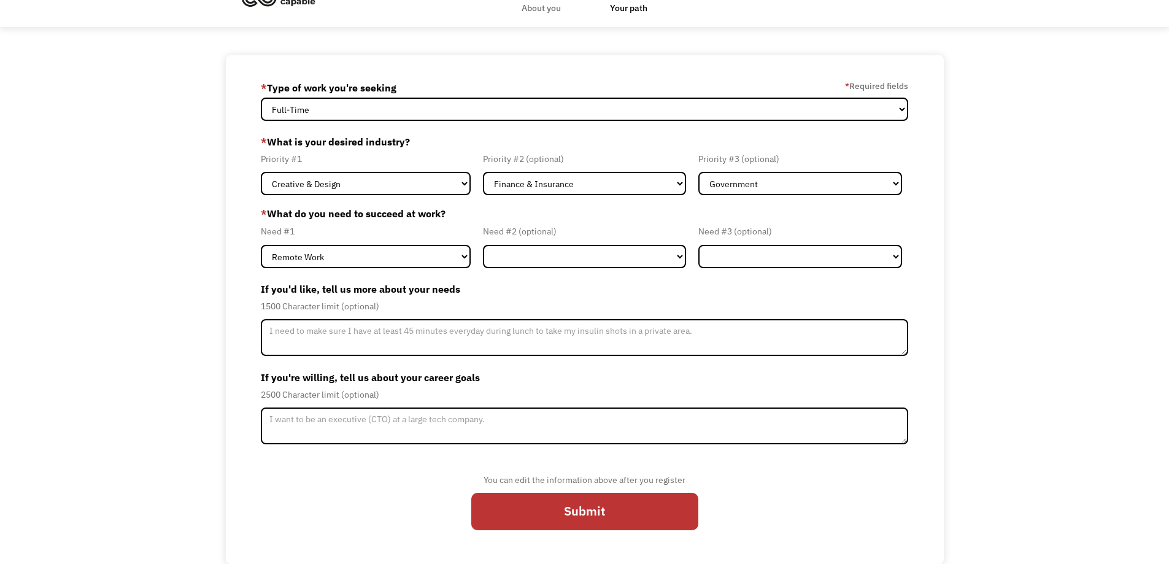
click at [308, 361] on form "689ecfb23295c66d9383b7c2 elitelite111999@gmail.com Velvet Dunlap * Type of work…" at bounding box center [585, 309] width 648 height 463
drag, startPoint x: 259, startPoint y: 287, endPoint x: 464, endPoint y: 288, distance: 204.9
click at [464, 288] on div "689ecfb23295c66d9383b7c2 elitelite111999@gmail.com Velvet Dunlap * Type of work…" at bounding box center [585, 309] width 718 height 509
copy label "If you'd like, tell us more about your needs"
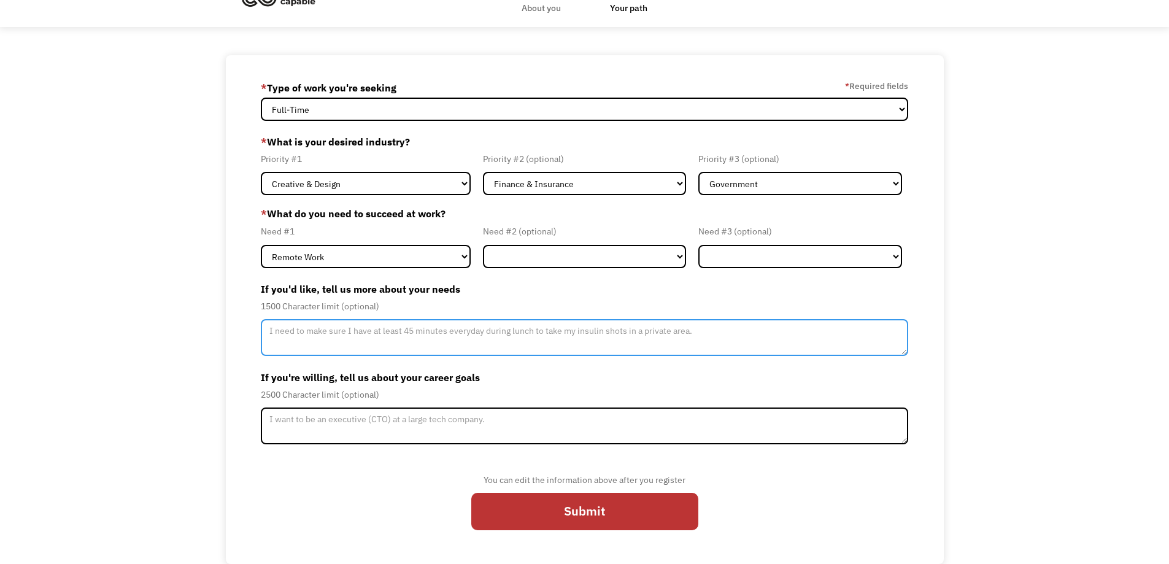
click at [466, 334] on textarea "Member-Update-Form-Step2" at bounding box center [585, 337] width 648 height 37
paste textarea "I work best with a flexible schedule, the ability to take short breaks, and an …"
click at [525, 332] on textarea "I work best with a flexible schedule, the ability to take short breaks, and an …" at bounding box center [585, 337] width 648 height 37
type textarea "I work best with a flexible schedule, the ability to take short breaks for my s…"
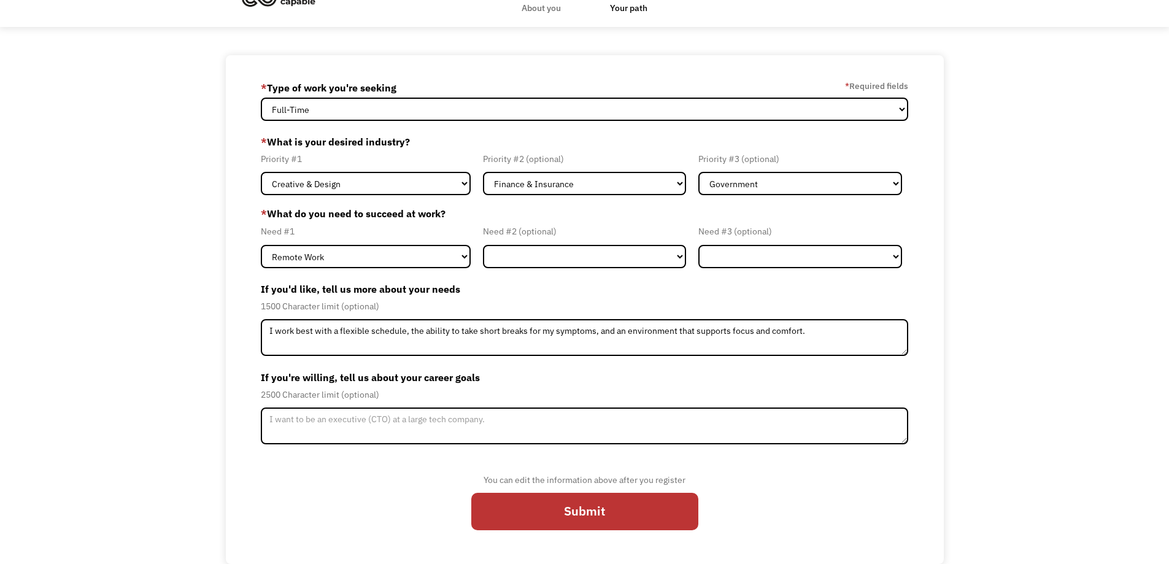
click at [623, 372] on label "If you're willing, tell us about your career goals" at bounding box center [585, 378] width 648 height 20
drag, startPoint x: 255, startPoint y: 378, endPoint x: 434, endPoint y: 385, distance: 179.3
click at [571, 376] on div "689ecfb23295c66d9383b7c2 elitelite111999@gmail.com Velvet Dunlap * Type of work…" at bounding box center [585, 309] width 718 height 509
copy label "If you're willing, tell us about your career goals"
click at [181, 369] on div "689ecfb23295c66d9383b7c2 elitelite111999@gmail.com Velvet Dunlap * Type of work…" at bounding box center [584, 309] width 1169 height 509
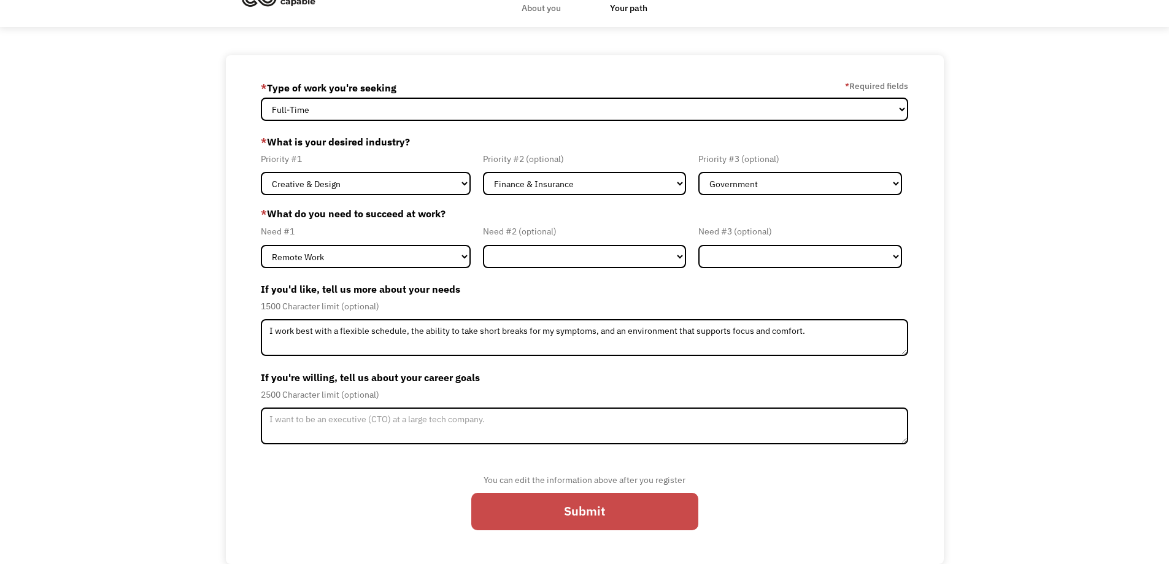
click at [569, 504] on input "Submit" at bounding box center [584, 511] width 227 height 37
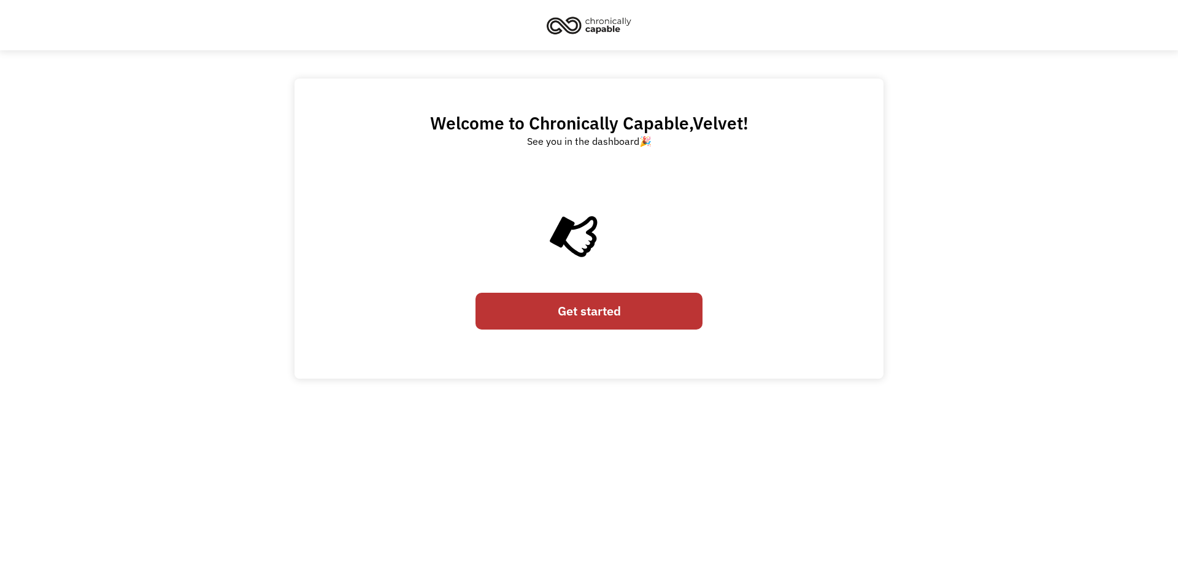
click at [576, 314] on link "Get started" at bounding box center [589, 311] width 227 height 37
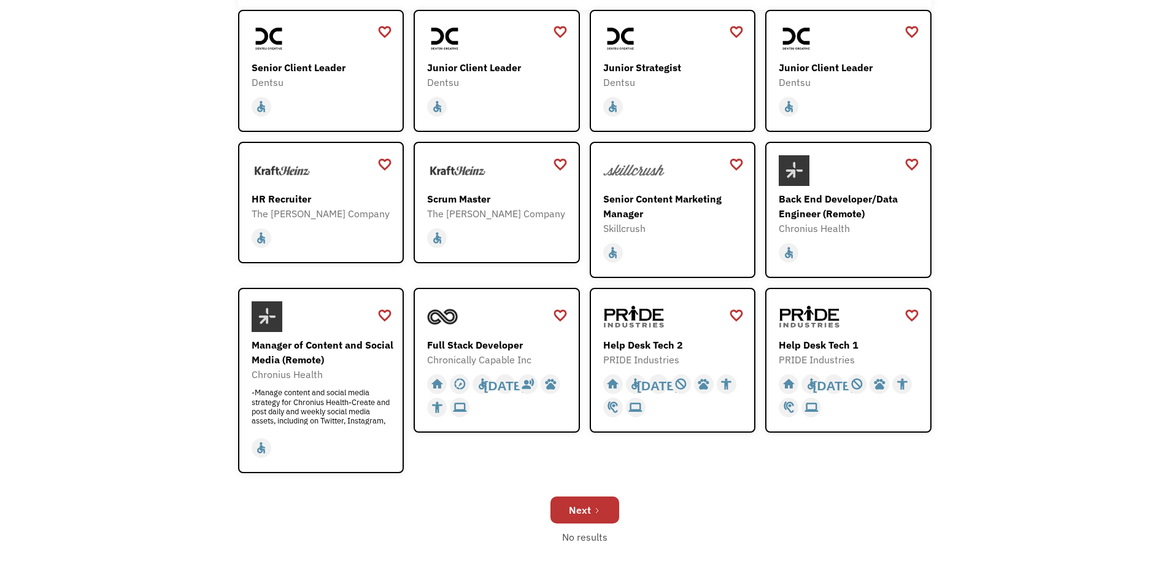
scroll to position [245, 0]
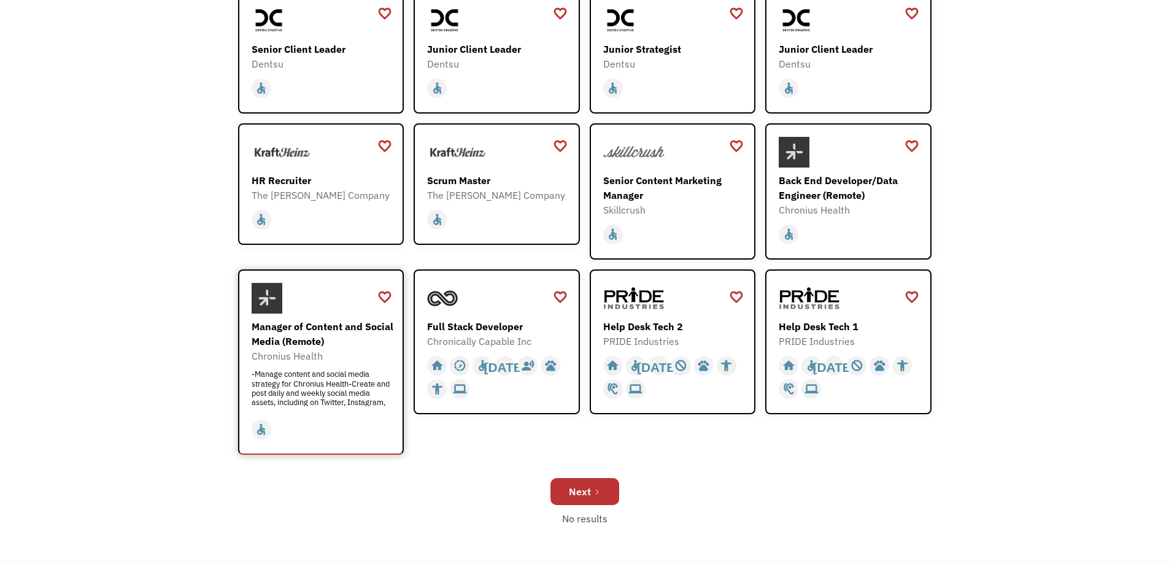
click at [366, 390] on div "-Manage content and social media strategy for Chronius Health-Create and post d…" at bounding box center [323, 387] width 142 height 37
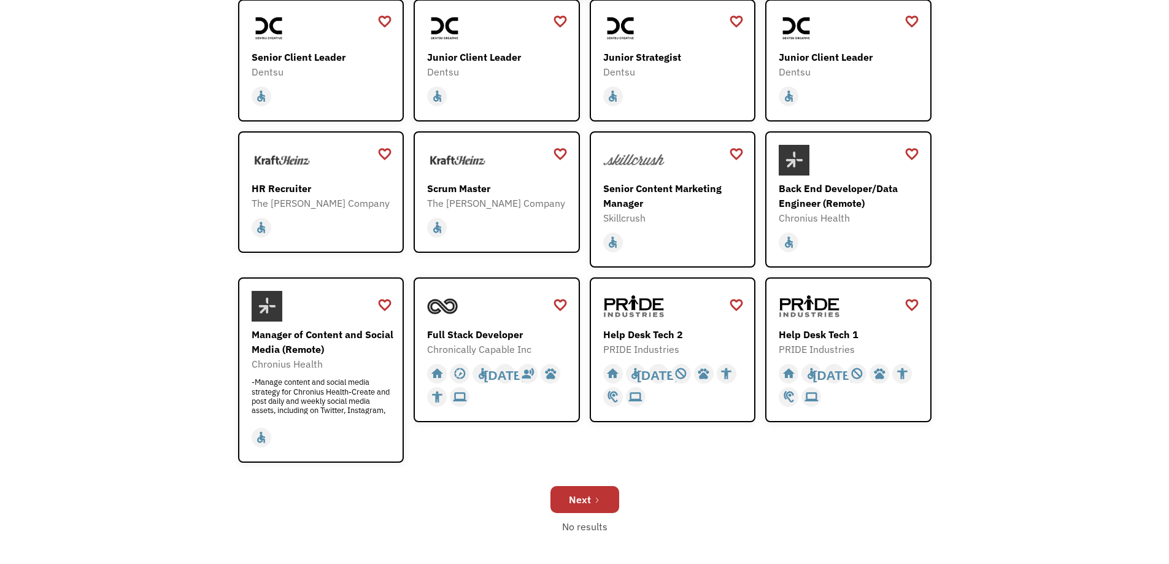
scroll to position [307, 0]
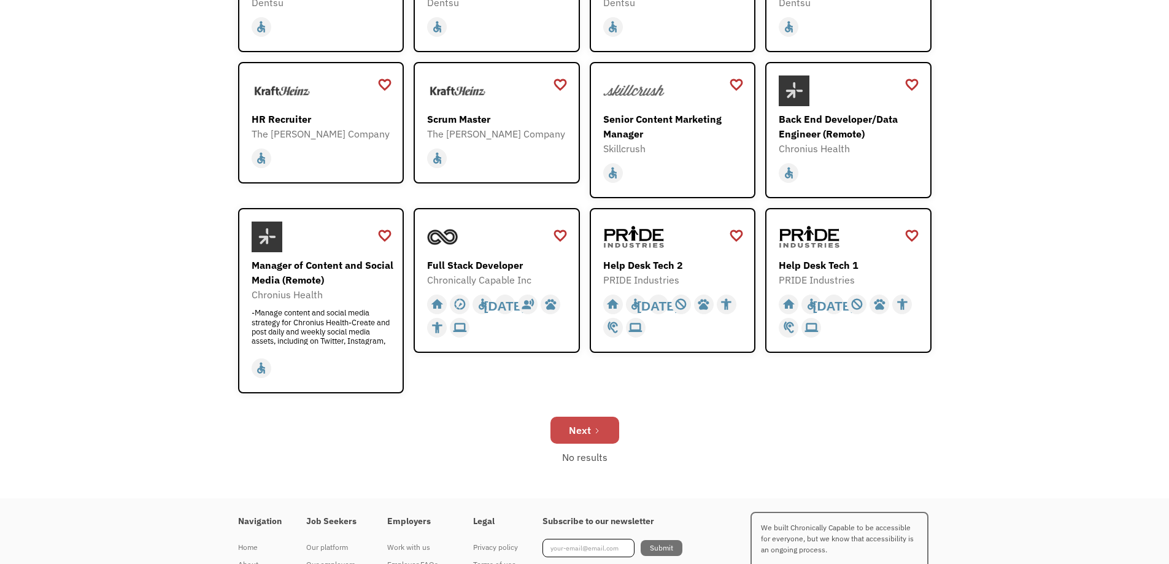
click at [589, 431] on div "Next" at bounding box center [580, 430] width 22 height 15
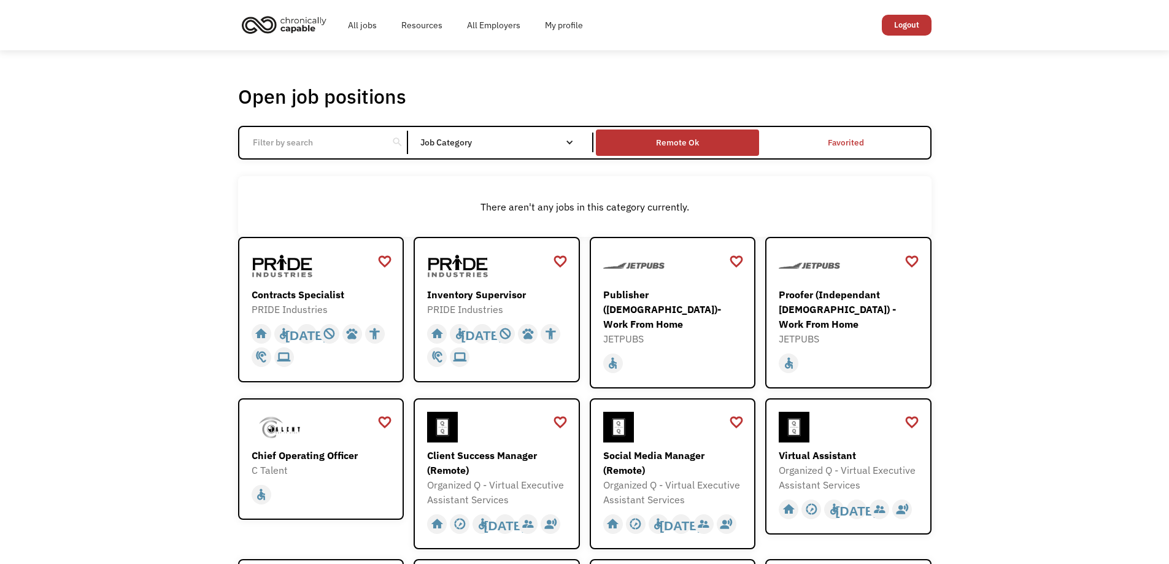
click at [693, 134] on div "Remote Ok" at bounding box center [677, 143] width 163 height 20
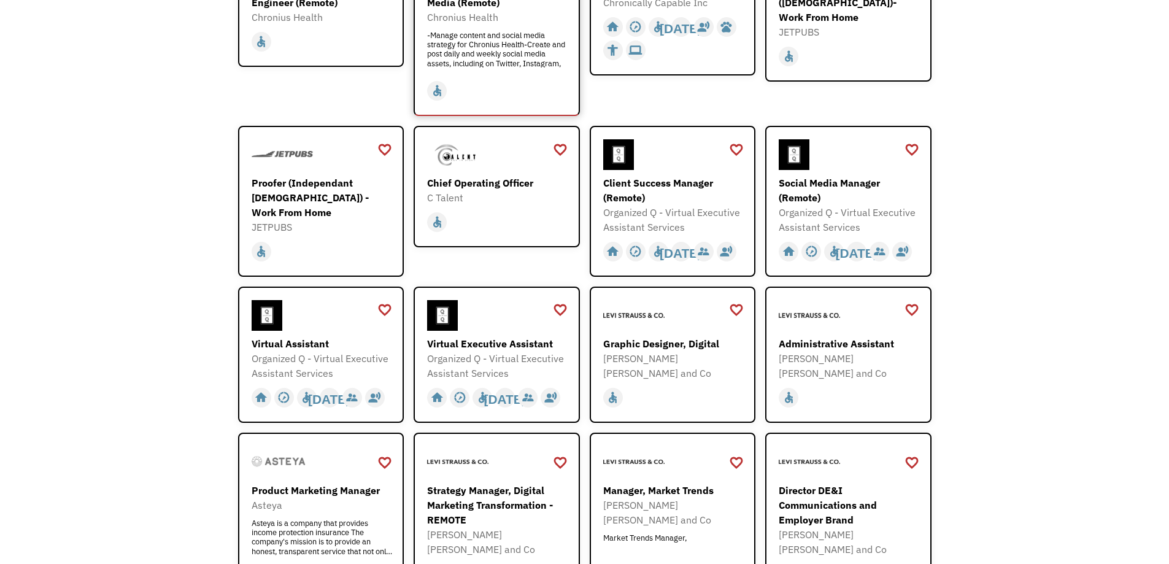
scroll to position [184, 0]
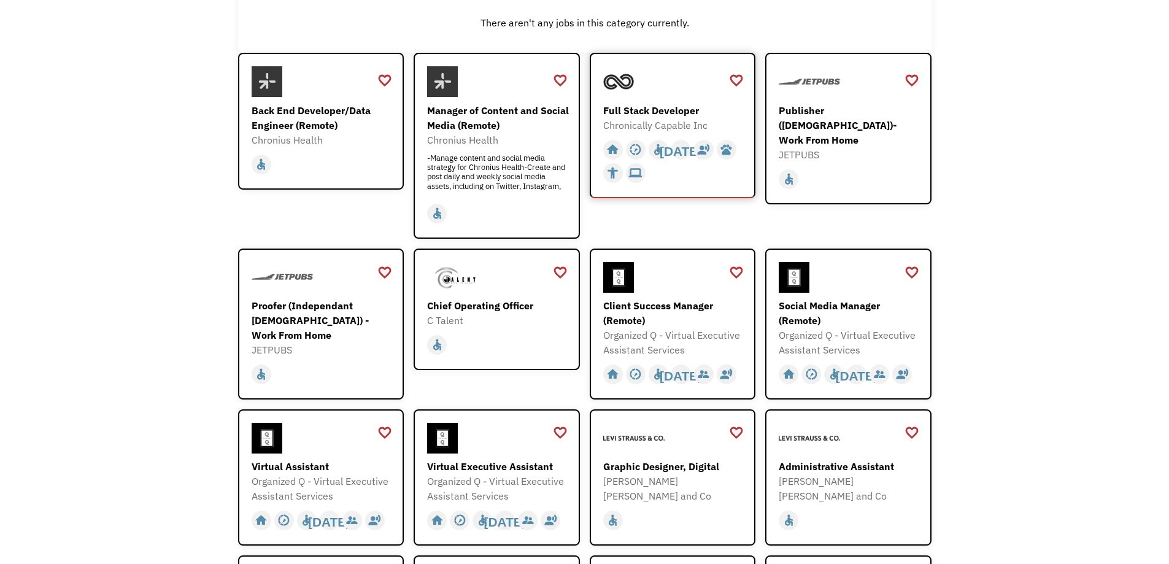
click at [686, 104] on div "Full Stack Developer" at bounding box center [674, 110] width 142 height 15
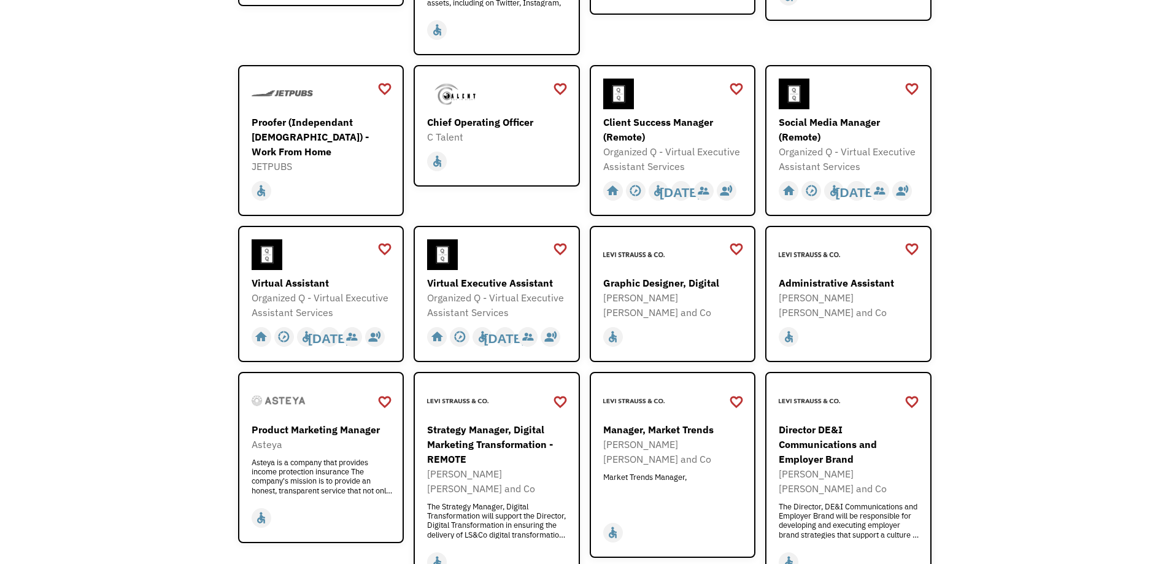
scroll to position [368, 0]
click at [673, 144] on div "Organized Q - Virtual Executive Assistant Services" at bounding box center [674, 158] width 142 height 29
click at [866, 148] on div "Organized Q - Virtual Executive Assistant Services" at bounding box center [850, 158] width 142 height 29
click at [344, 297] on div "Organized Q - Virtual Executive Assistant Services" at bounding box center [323, 304] width 142 height 29
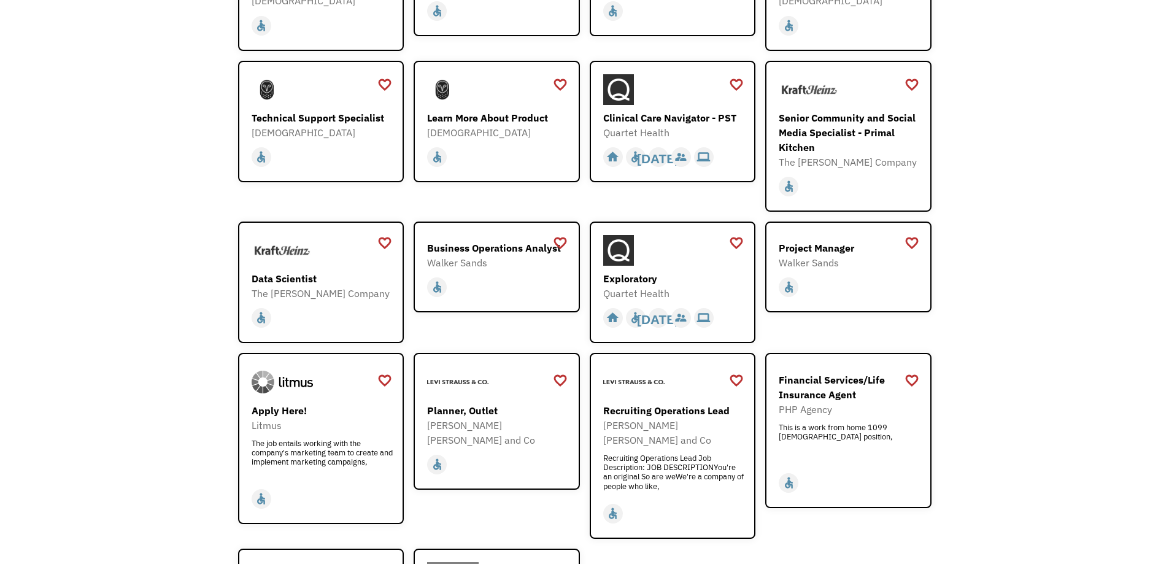
scroll to position [1473, 0]
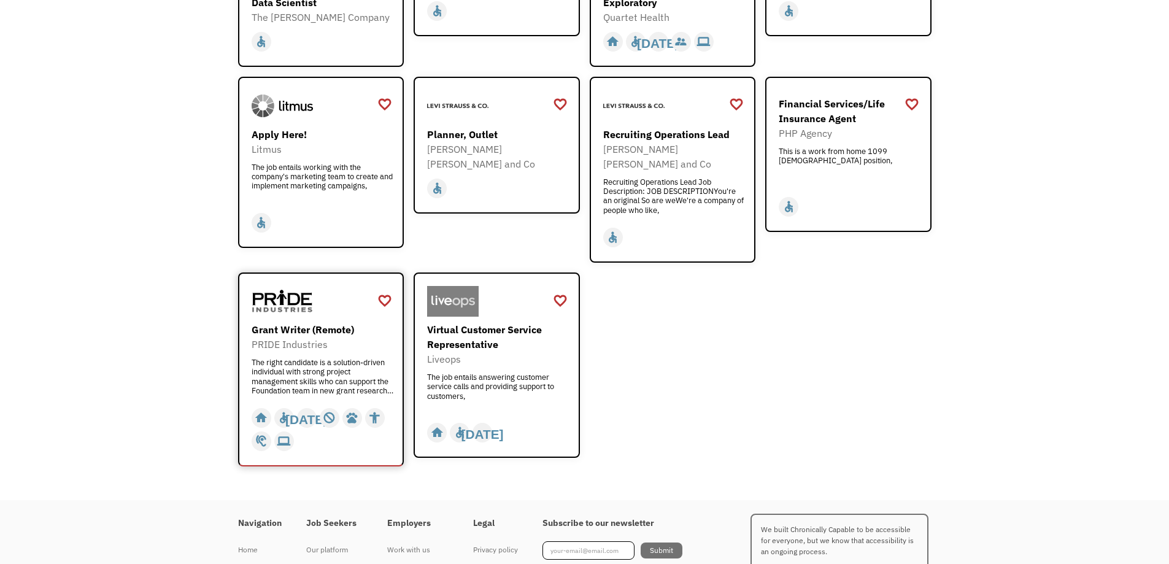
click at [355, 328] on div "Grant Writer (Remote) PRIDE Industries The right candidate is a solution-driven…" at bounding box center [323, 358] width 142 height 72
click at [517, 372] on div "The job entails answering customer service calls and providing support to custo…" at bounding box center [498, 390] width 142 height 37
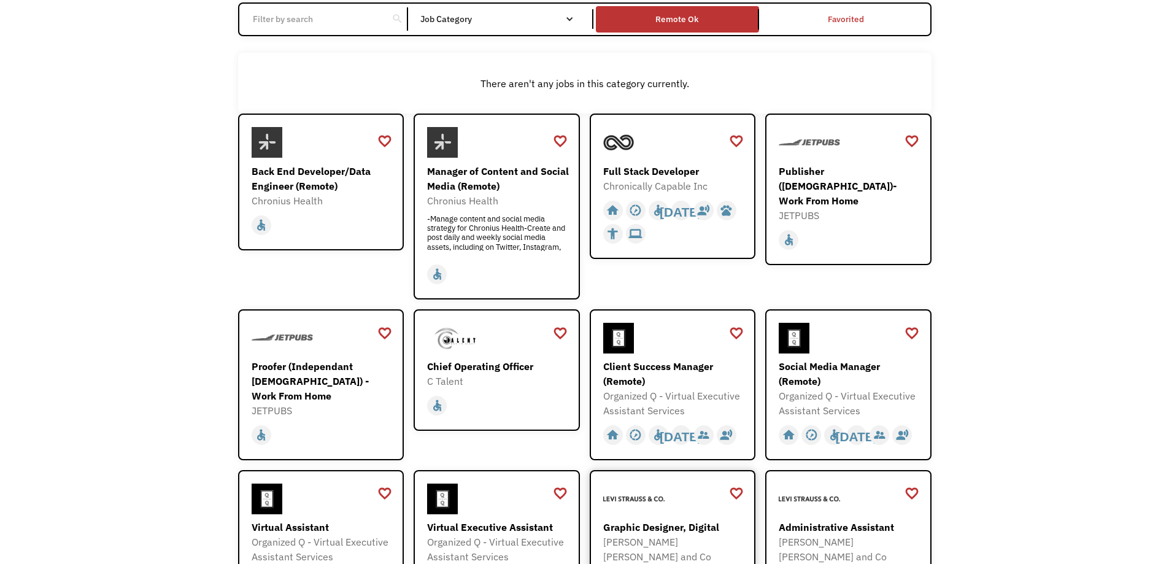
scroll to position [0, 0]
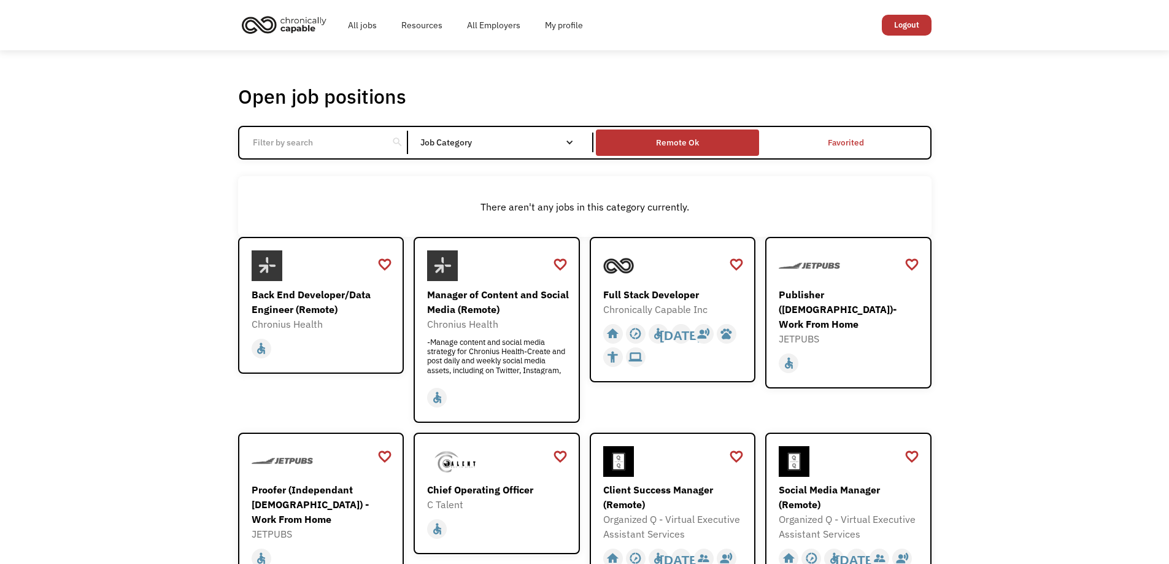
click at [672, 147] on div "Remote Ok" at bounding box center [677, 142] width 43 height 15
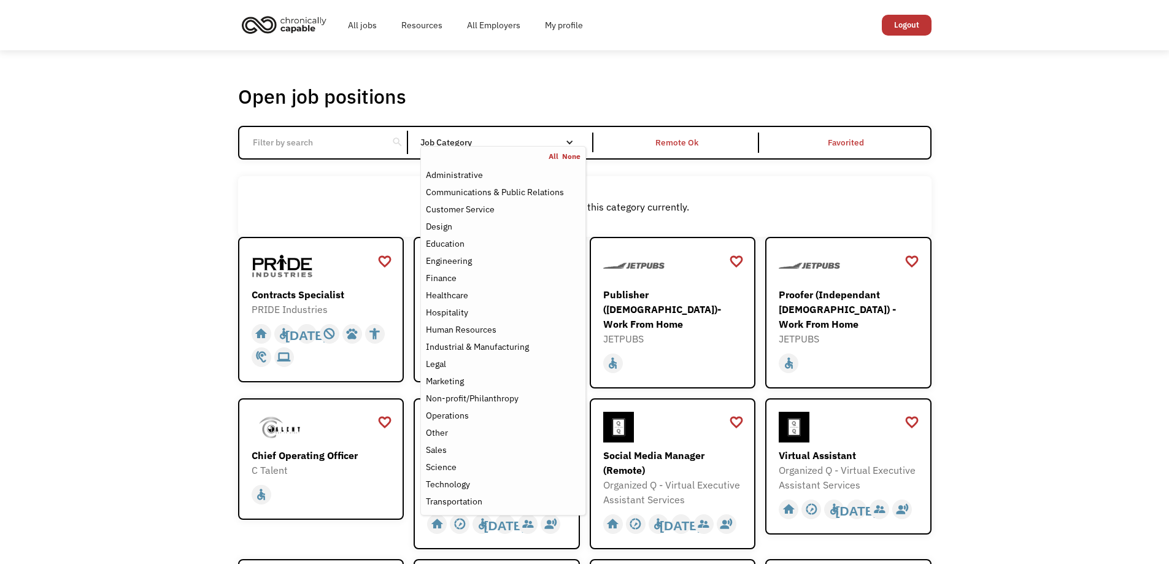
click at [463, 142] on div "Job Category" at bounding box center [502, 142] width 165 height 9
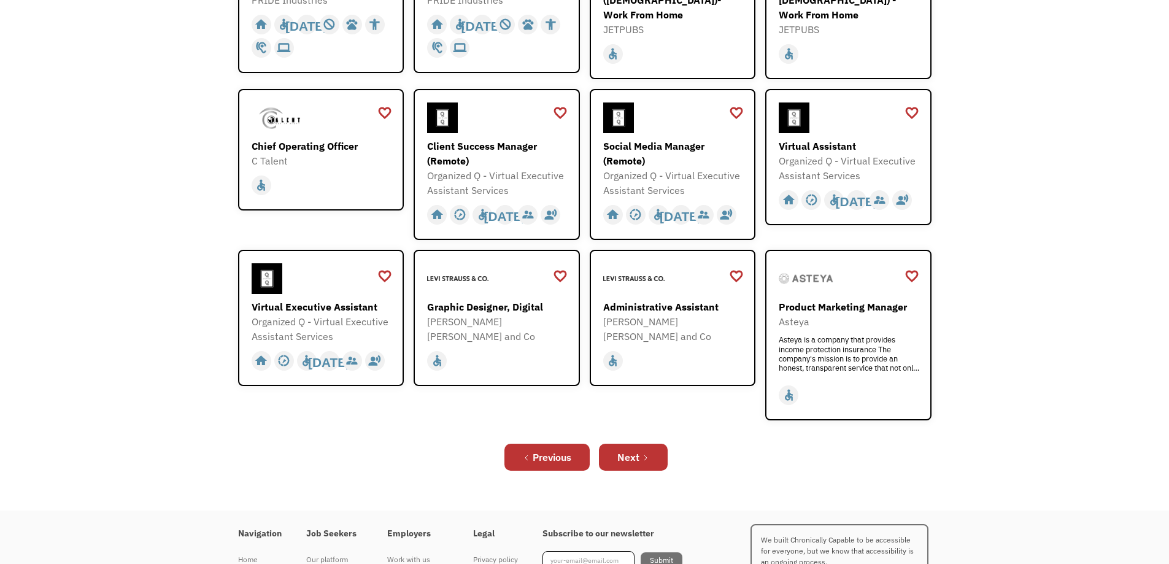
scroll to position [368, 0]
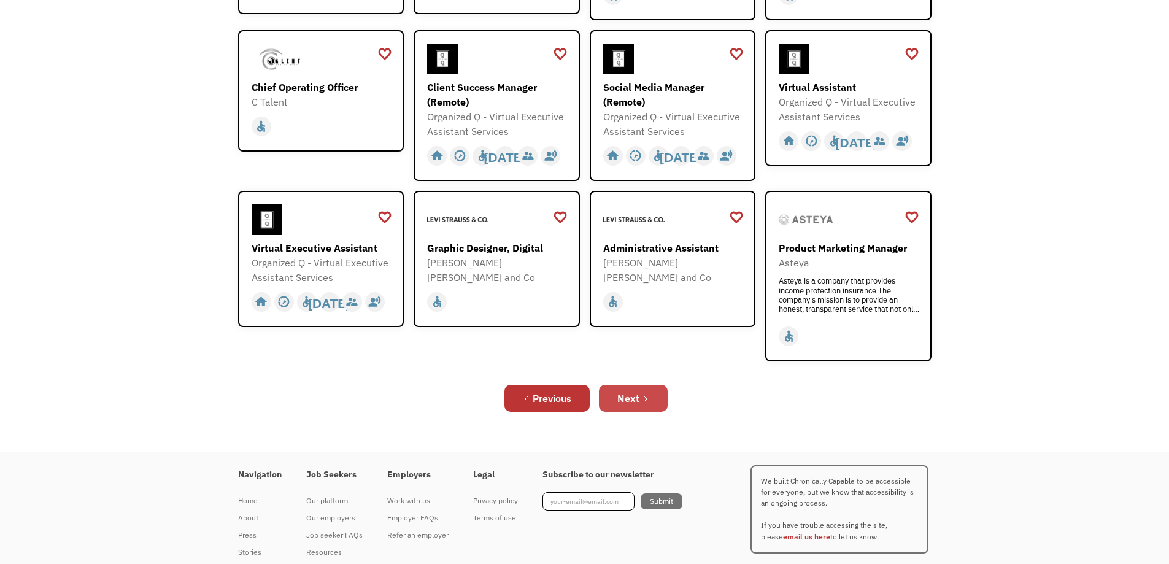
click at [647, 388] on link "Next" at bounding box center [633, 398] width 69 height 27
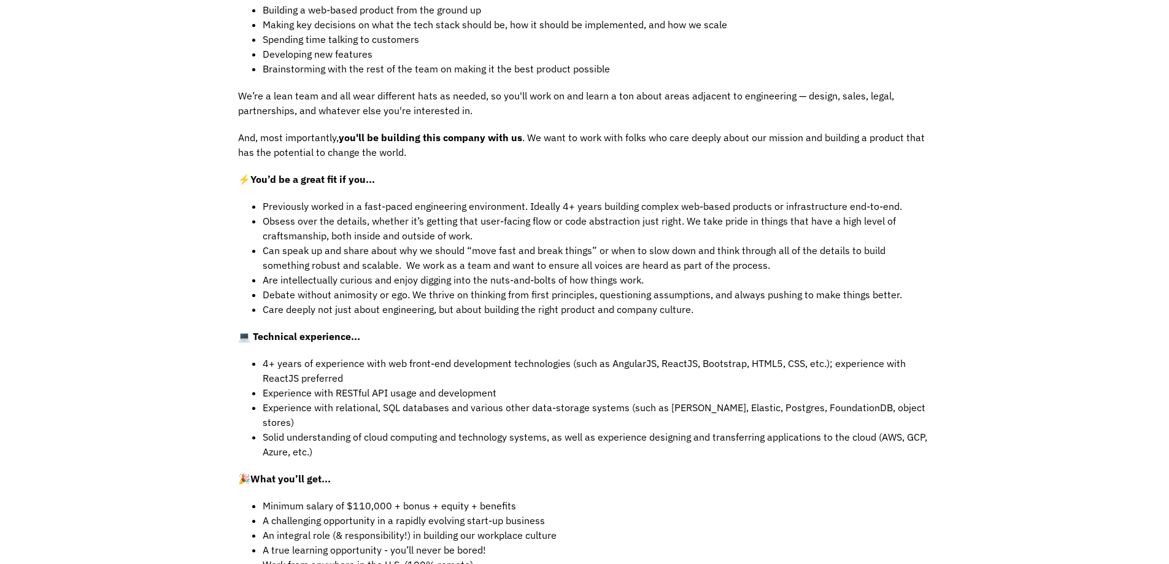
scroll to position [430, 0]
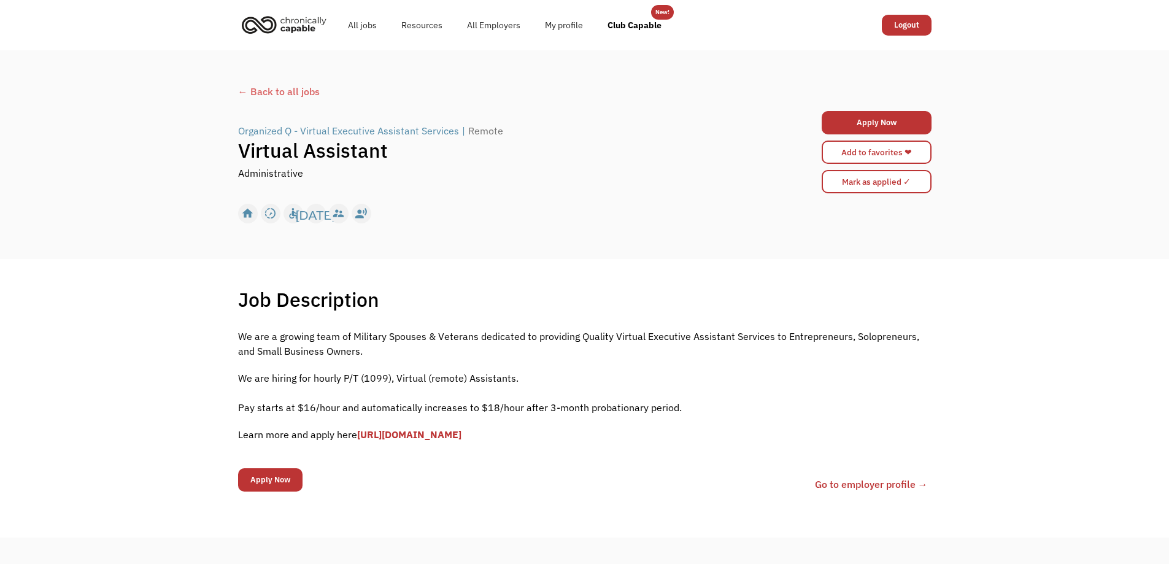
click at [468, 427] on p "Learn more and apply here [URL][DOMAIN_NAME]" at bounding box center [584, 434] width 693 height 15
click at [467, 444] on div "We are a growing team of Military Spouses & Veterans dedicated to providing Qua…" at bounding box center [584, 391] width 693 height 125
click at [461, 437] on link "[URL][DOMAIN_NAME]" at bounding box center [409, 434] width 104 height 12
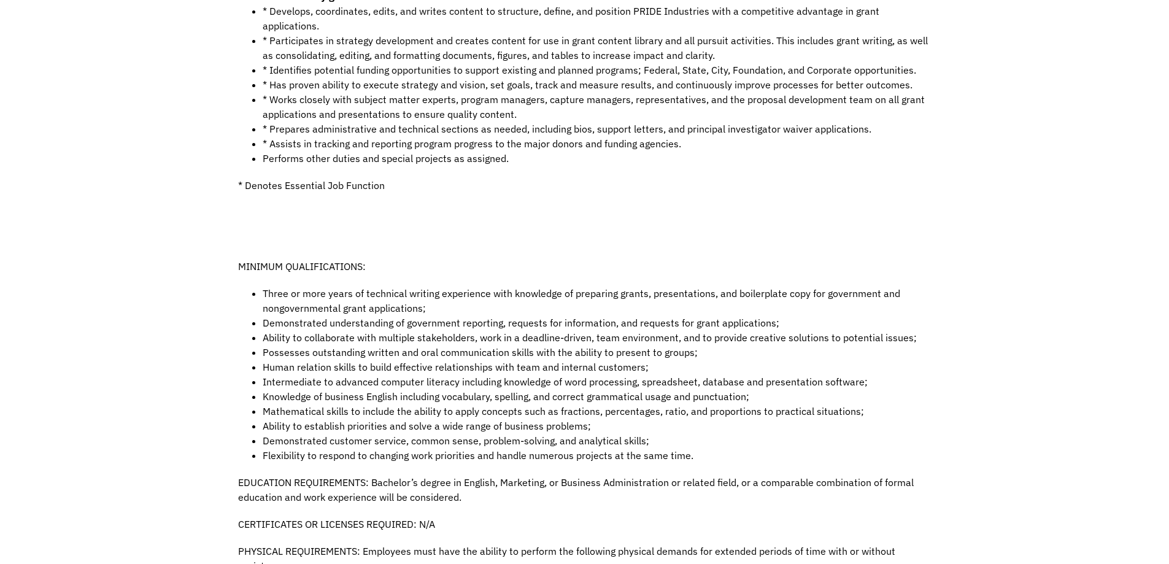
scroll to position [614, 0]
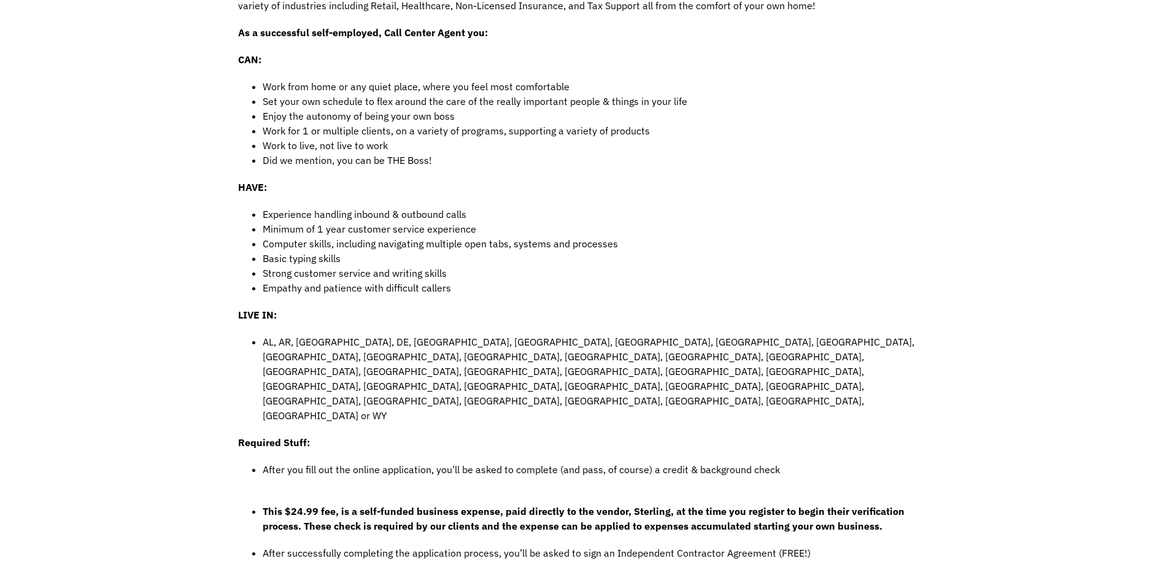
scroll to position [430, 0]
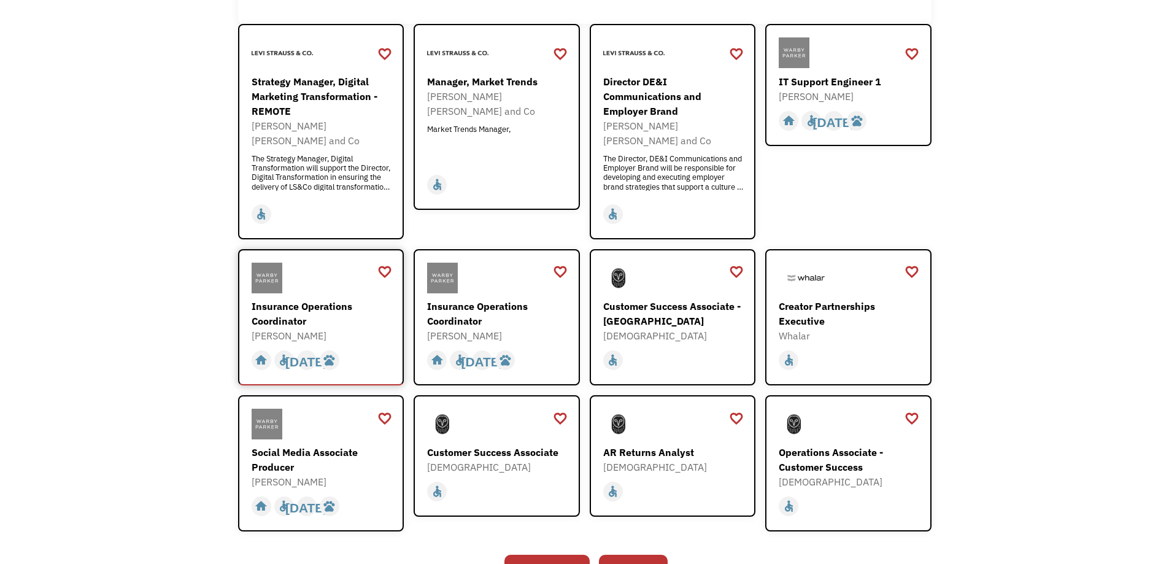
scroll to position [235, 0]
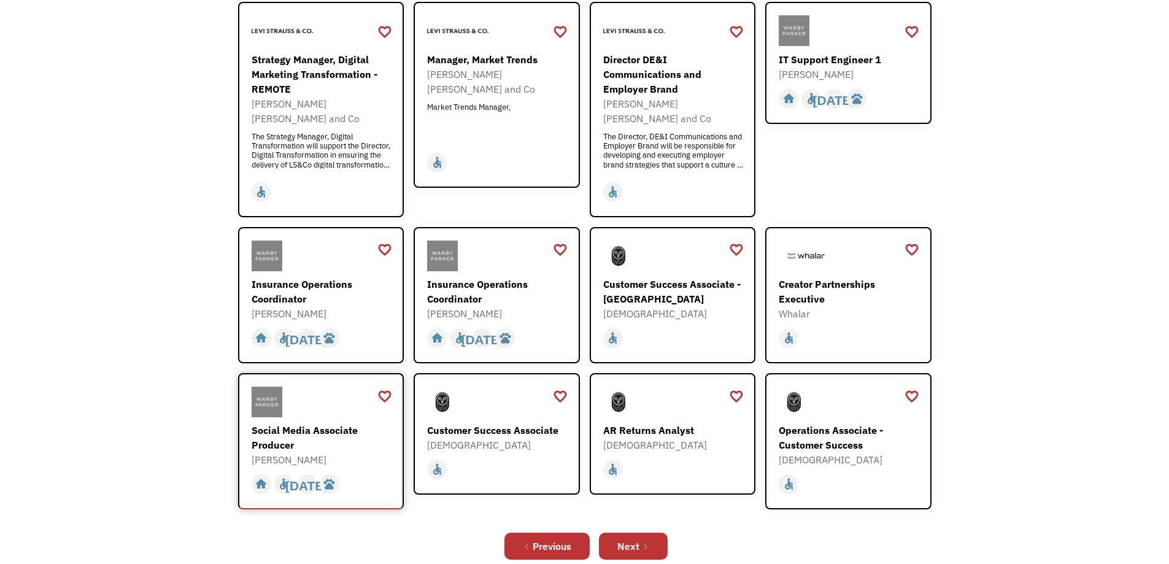
click at [352, 423] on div "Social Media Associate Producer" at bounding box center [323, 437] width 142 height 29
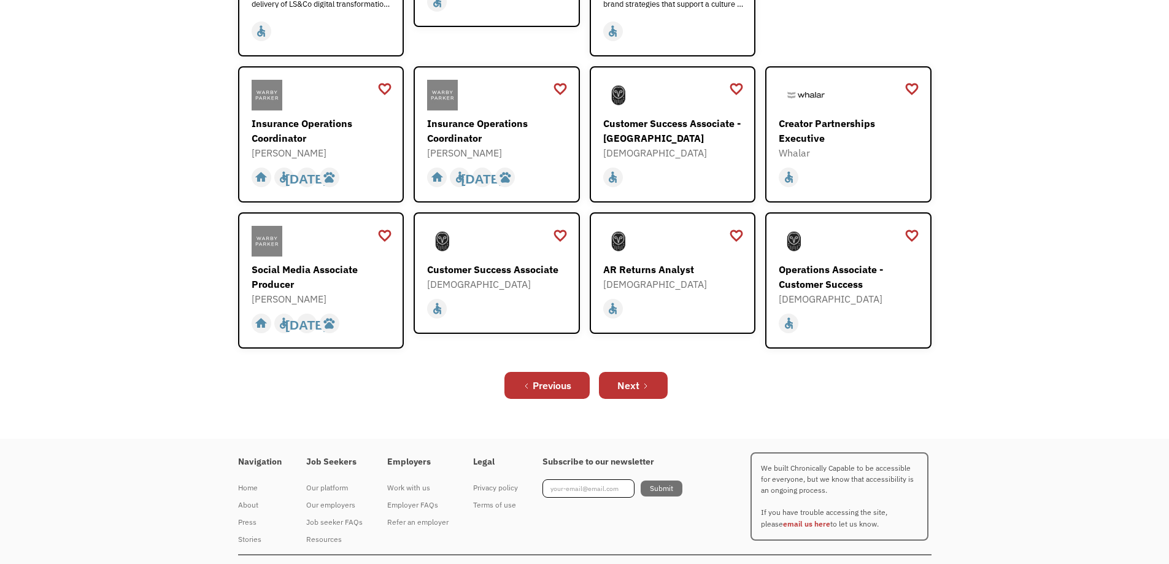
scroll to position [404, 0]
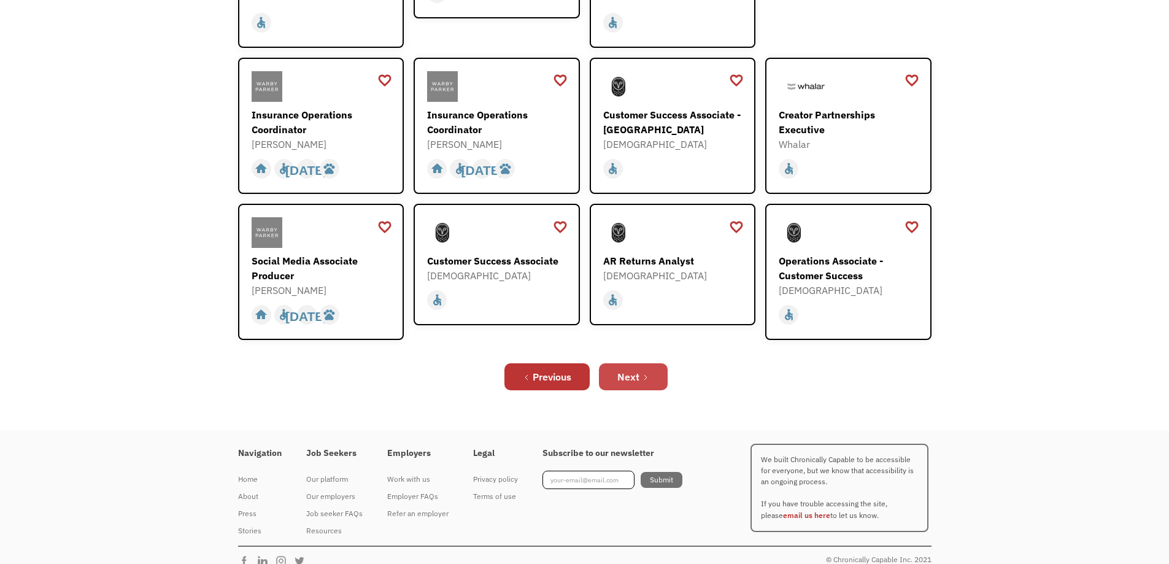
click at [629, 369] on div "Next" at bounding box center [628, 376] width 22 height 15
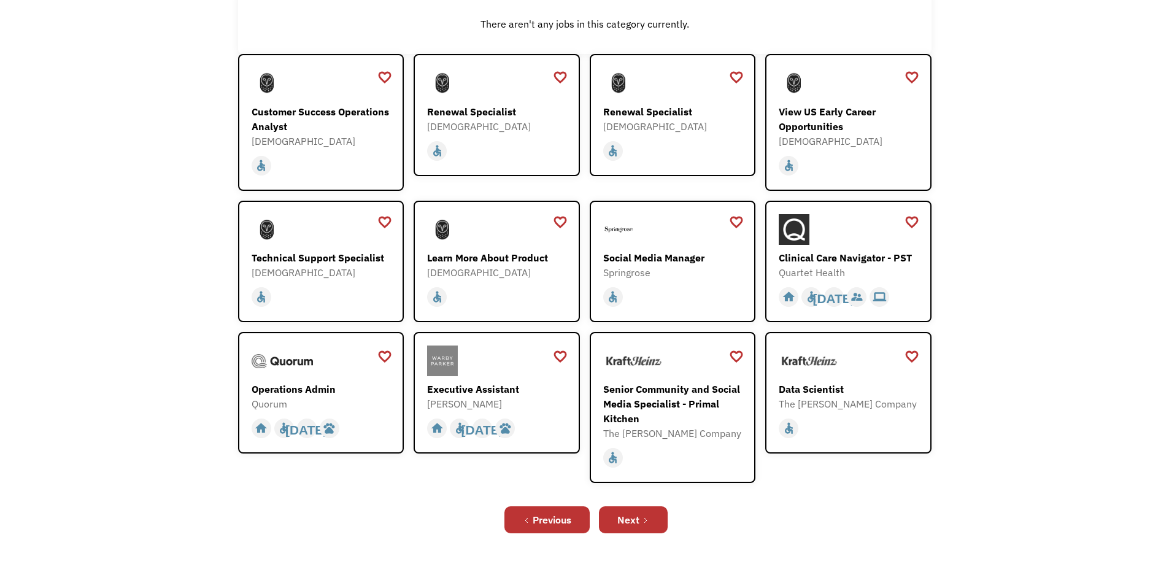
scroll to position [184, 0]
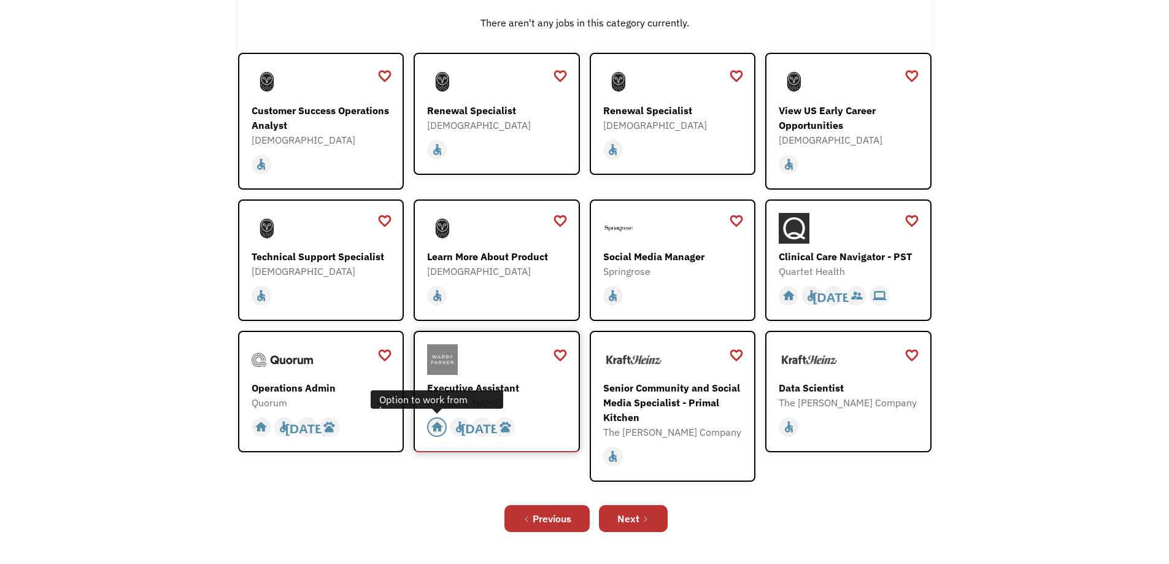
click at [438, 431] on div "home" at bounding box center [437, 427] width 13 height 18
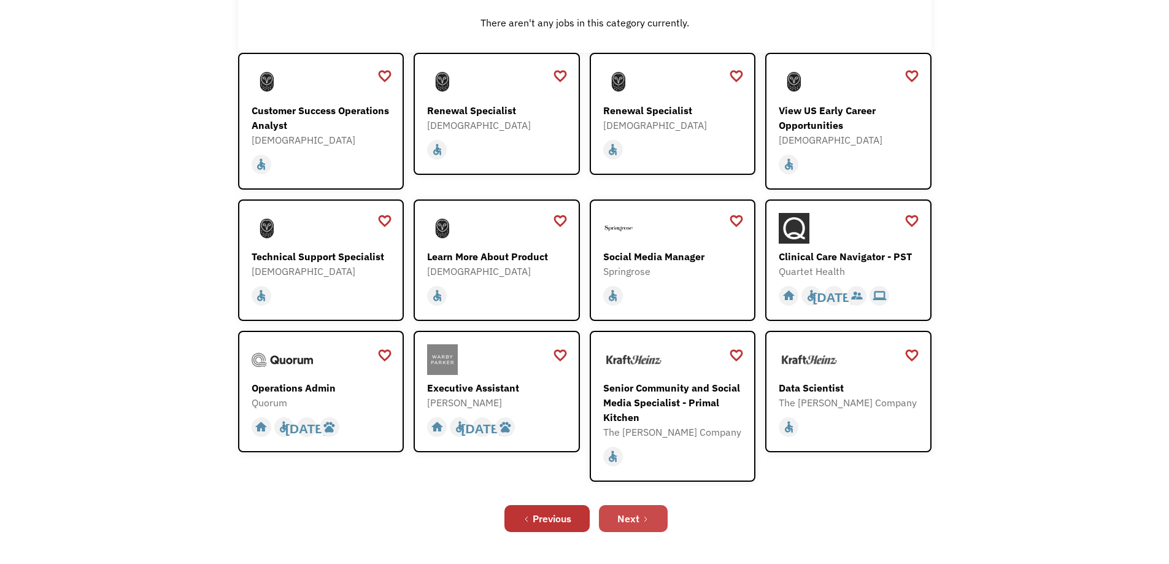
click at [641, 518] on link "Next" at bounding box center [633, 518] width 69 height 27
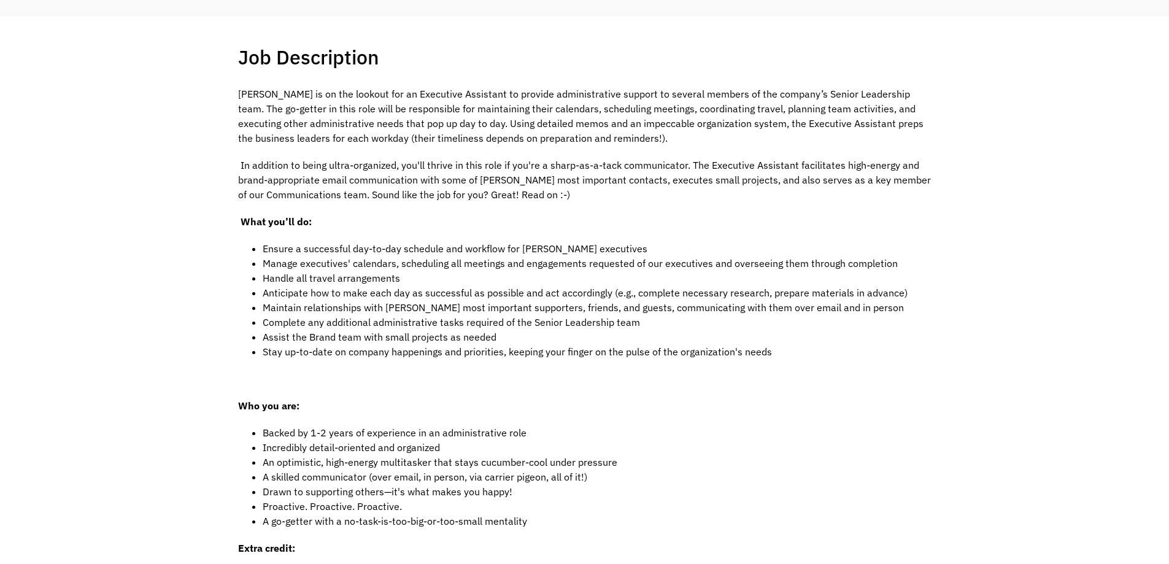
scroll to position [245, 0]
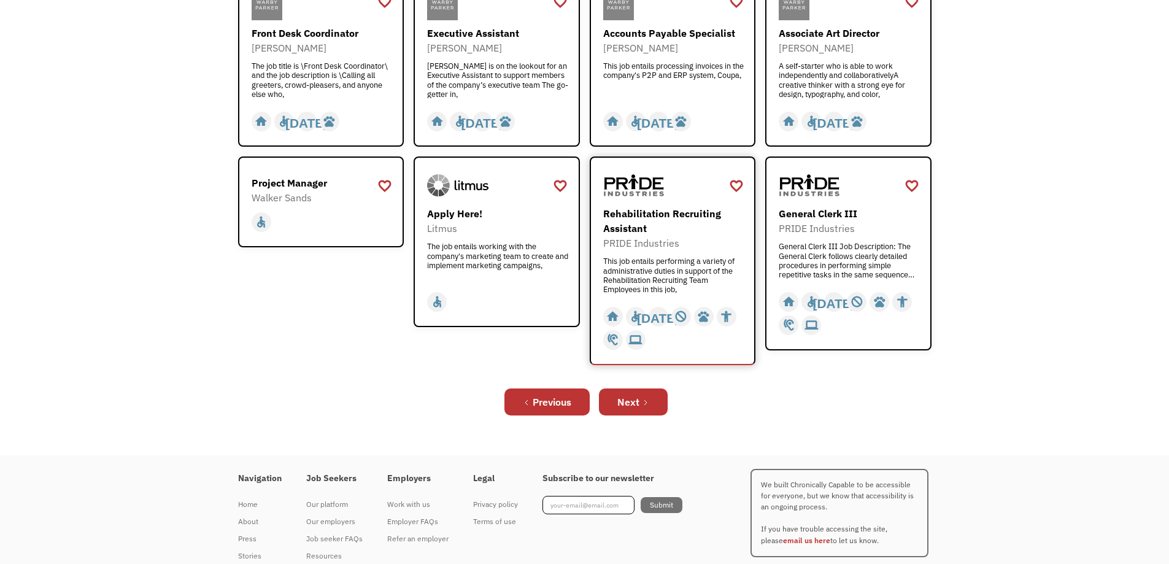
scroll to position [451, 0]
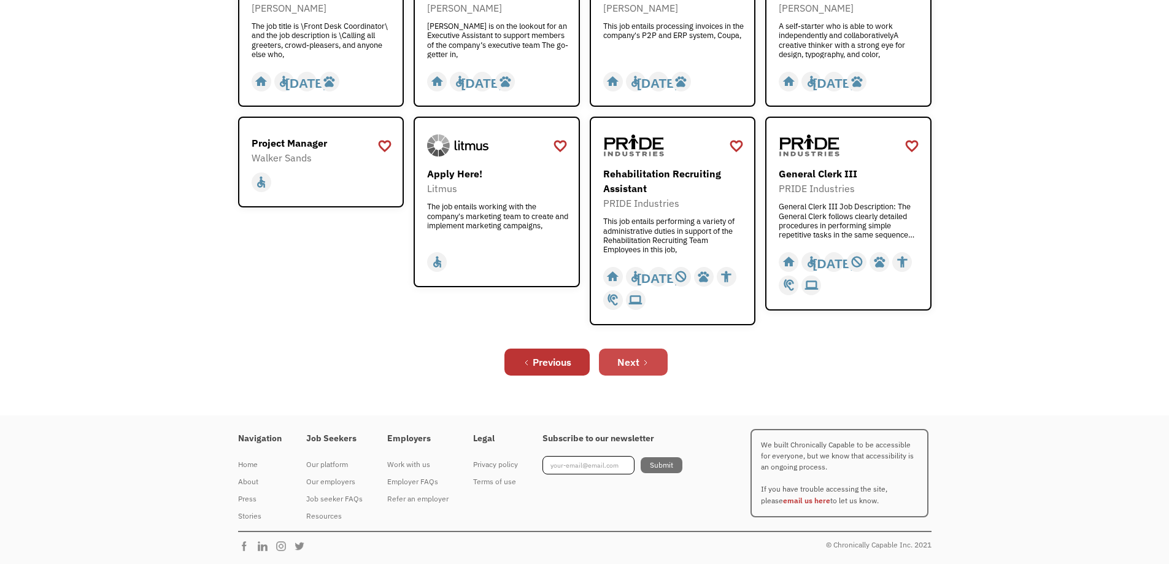
click at [638, 363] on div "Next" at bounding box center [628, 362] width 22 height 15
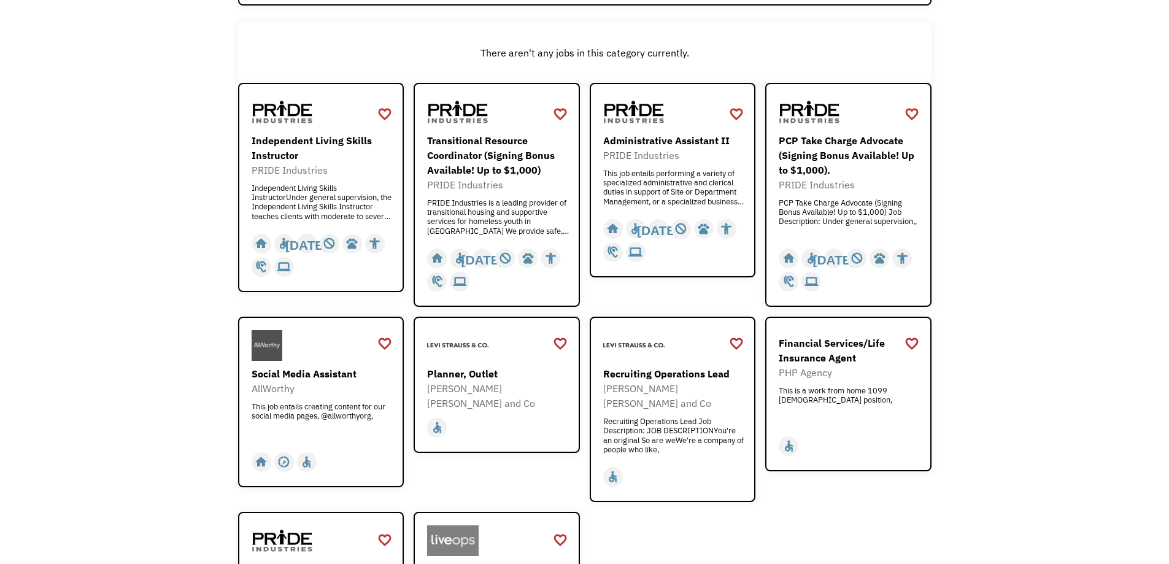
scroll to position [184, 0]
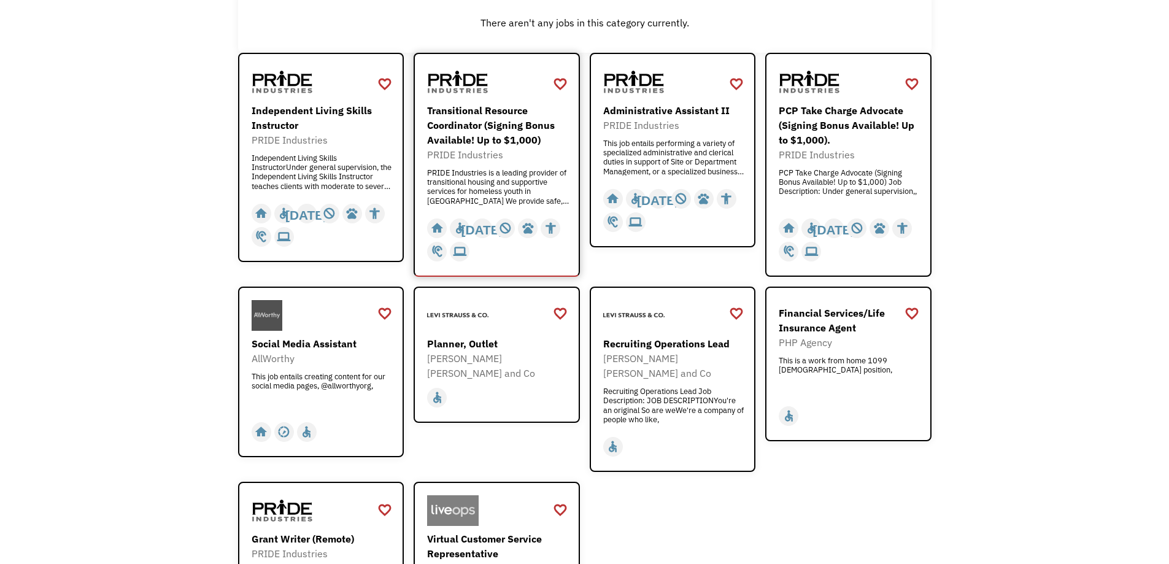
click at [506, 194] on div "PRIDE Industries is a leading provider of transitional housing and supportive s…" at bounding box center [498, 186] width 142 height 37
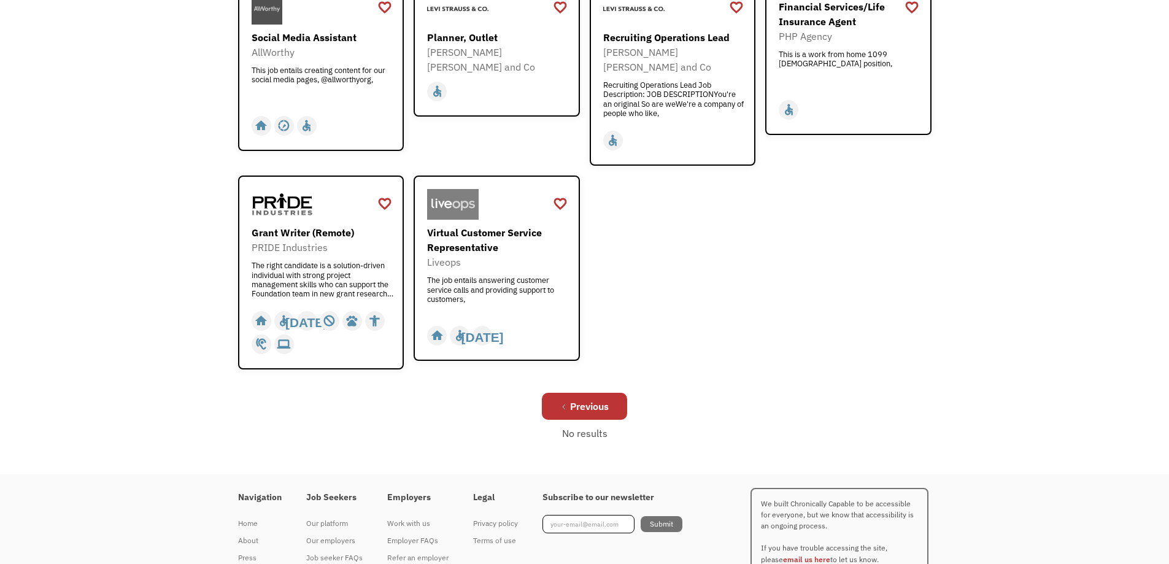
scroll to position [491, 0]
click at [520, 281] on div "The job entails answering customer service calls and providing support to custo…" at bounding box center [498, 293] width 142 height 37
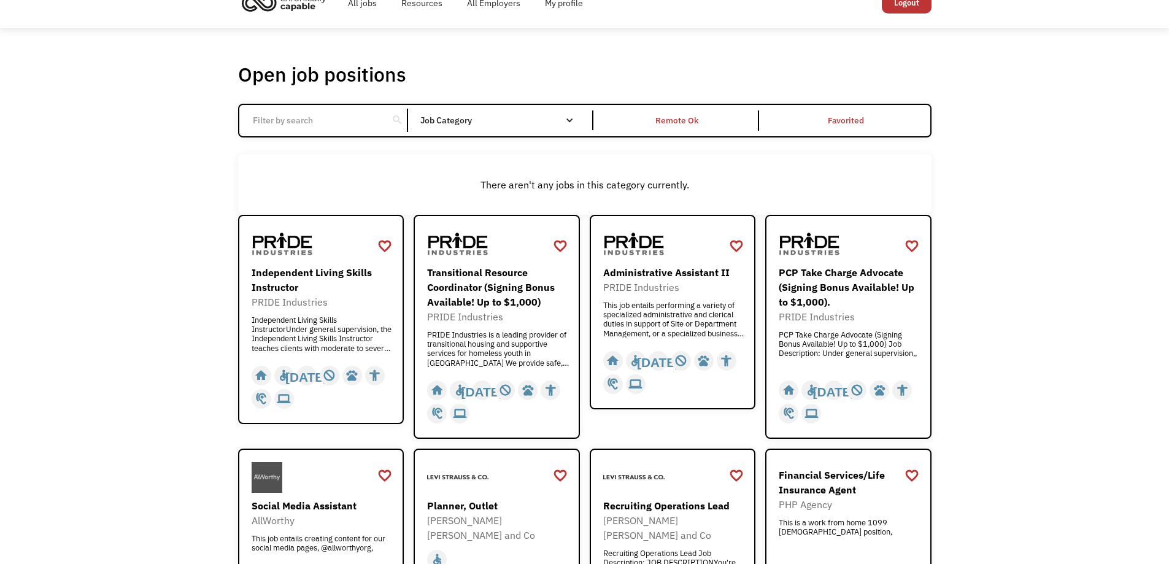
scroll to position [0, 0]
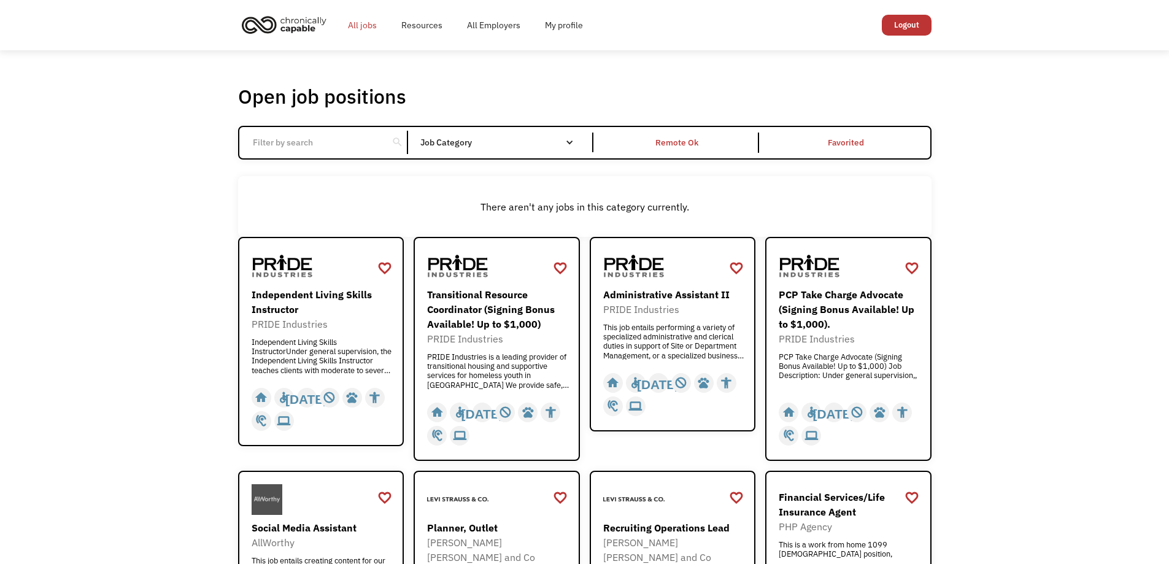
click at [347, 29] on link "All jobs" at bounding box center [362, 25] width 53 height 39
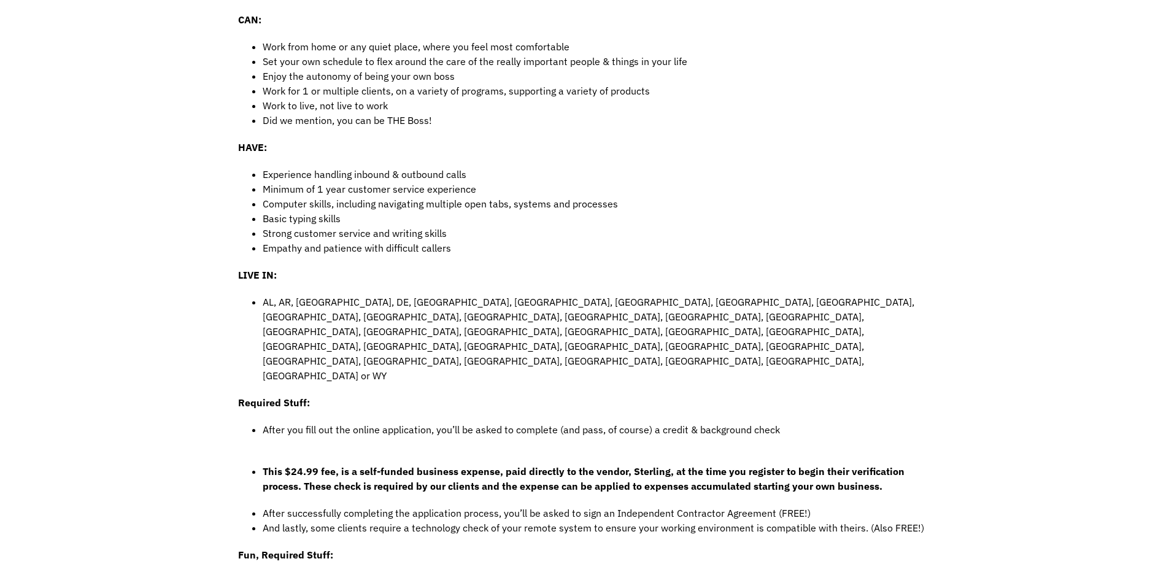
scroll to position [491, 0]
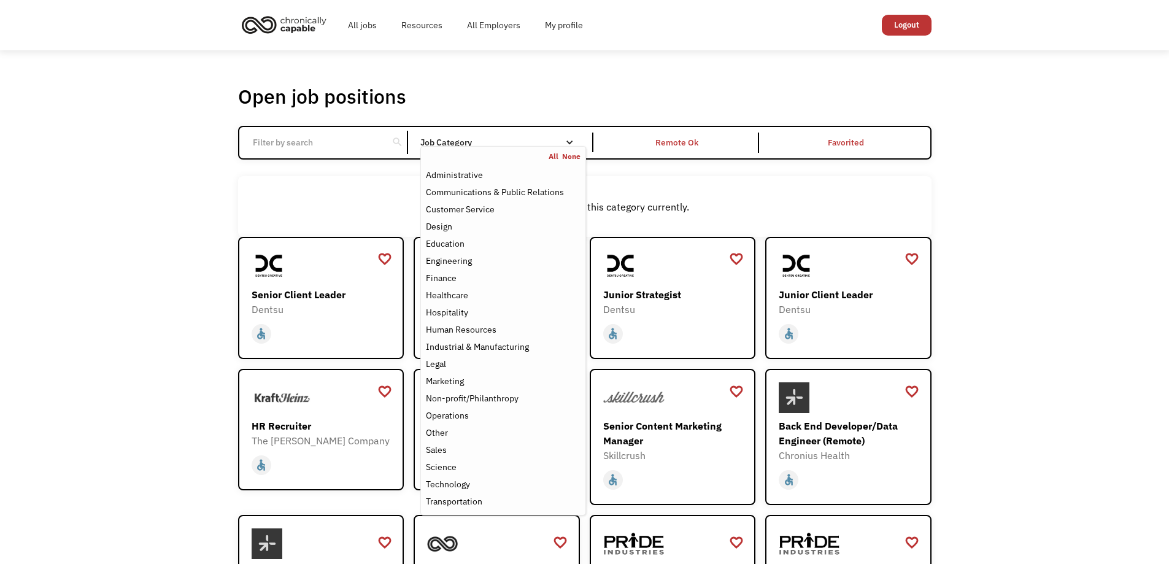
click at [496, 145] on div "Job Category" at bounding box center [502, 142] width 165 height 9
click at [463, 203] on div "Customer Service" at bounding box center [460, 209] width 69 height 15
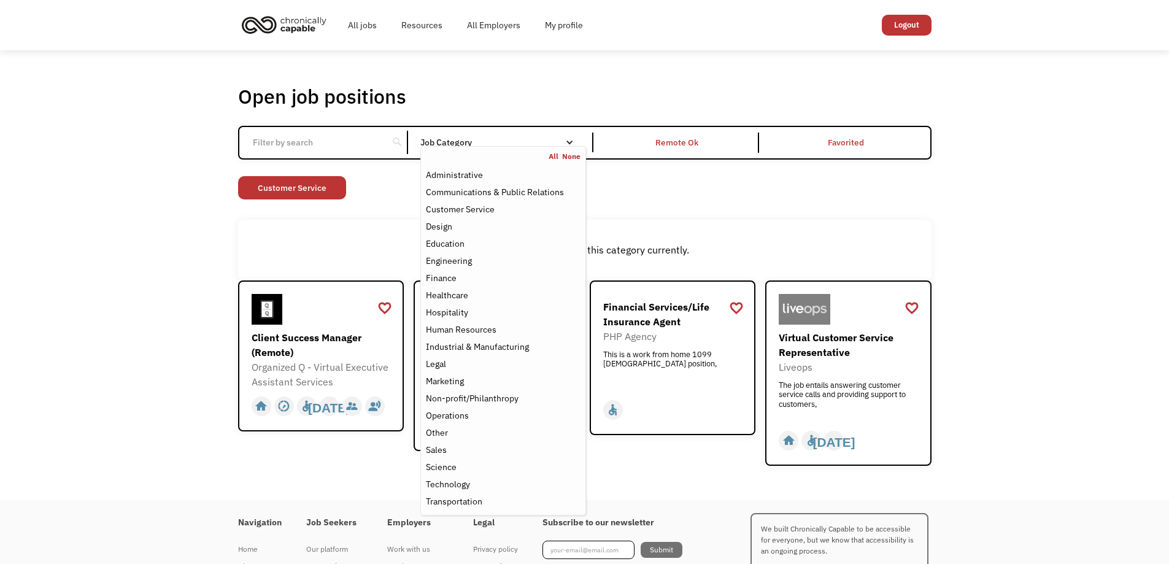
click at [175, 261] on div "Open job positions You have X liked items Search search Filter by category Admi…" at bounding box center [584, 274] width 1169 height 449
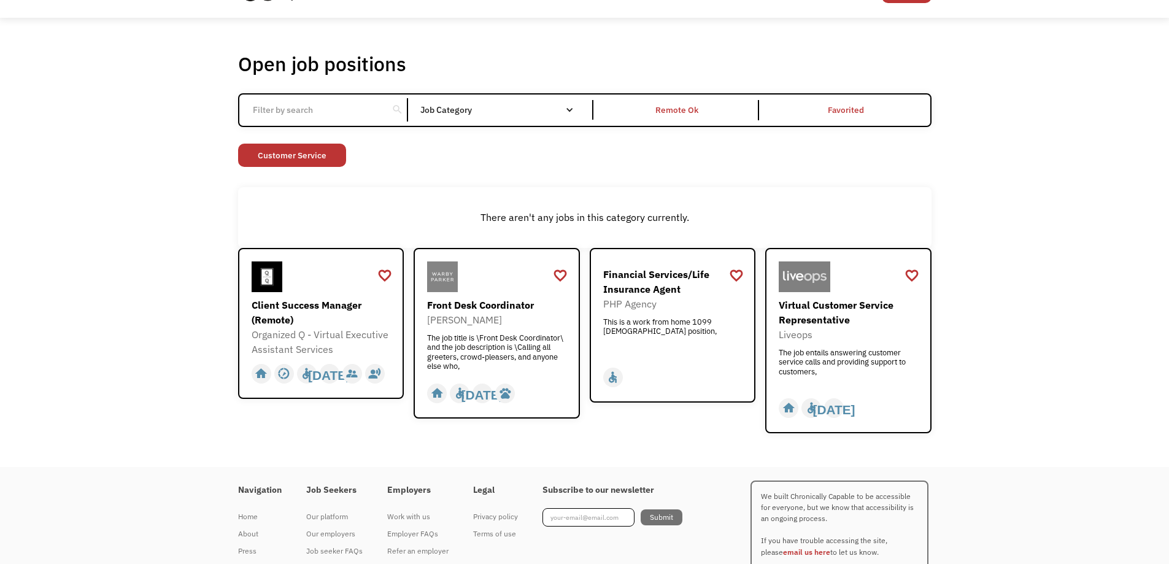
scroll to position [61, 0]
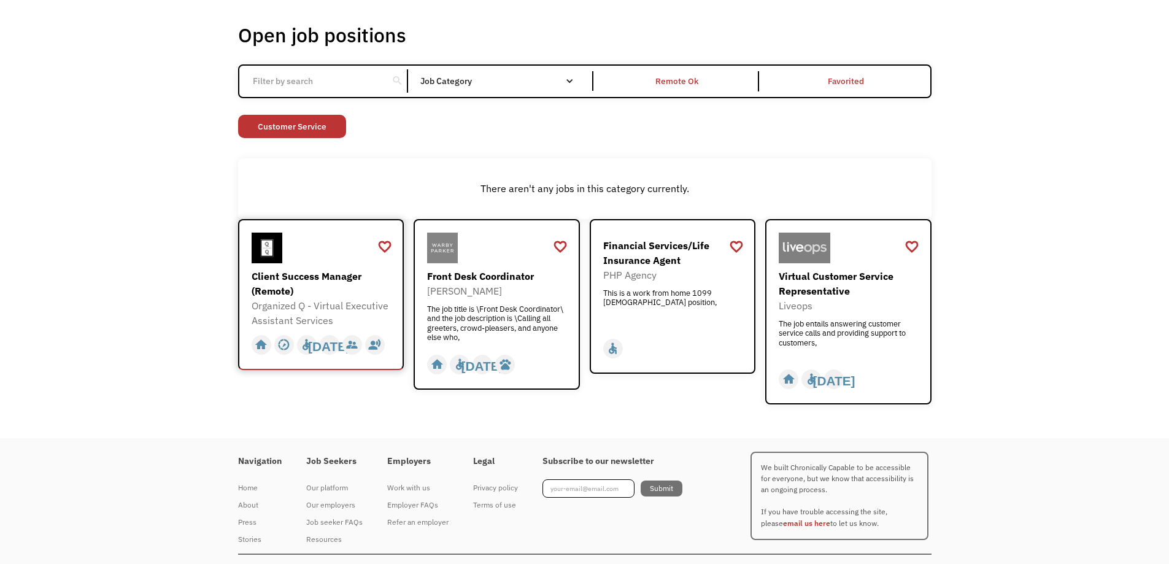
click at [344, 292] on div "Client Success Manager (Remote)" at bounding box center [323, 283] width 142 height 29
click at [858, 340] on div "The job entails answering customer service calls and providing support to custo…" at bounding box center [850, 337] width 142 height 37
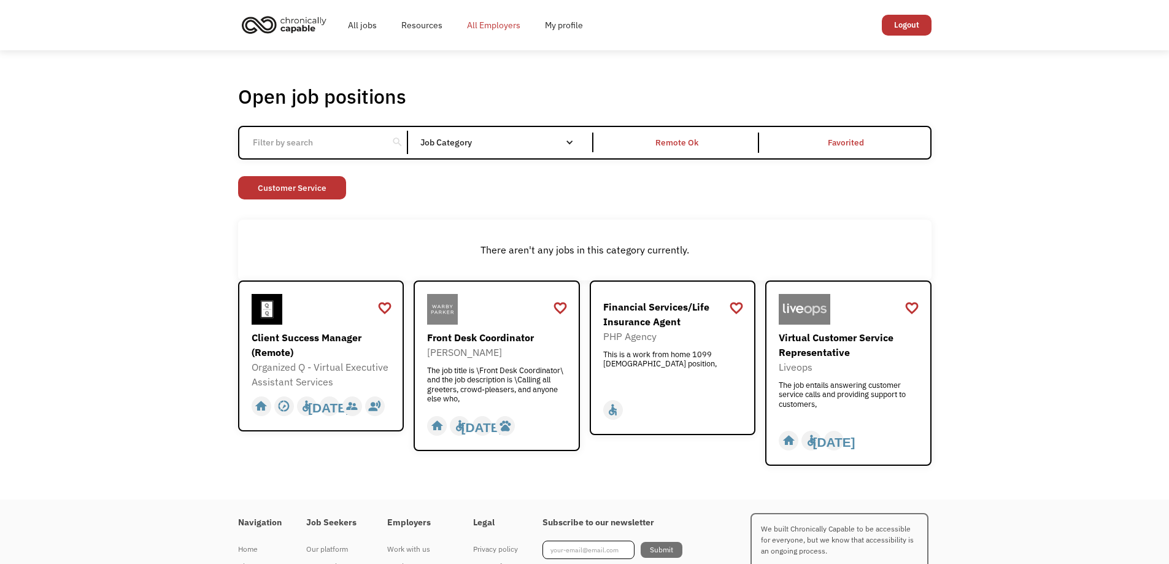
click at [466, 29] on link "All Employers" at bounding box center [494, 25] width 78 height 39
click at [563, 17] on link "My profile" at bounding box center [564, 25] width 63 height 39
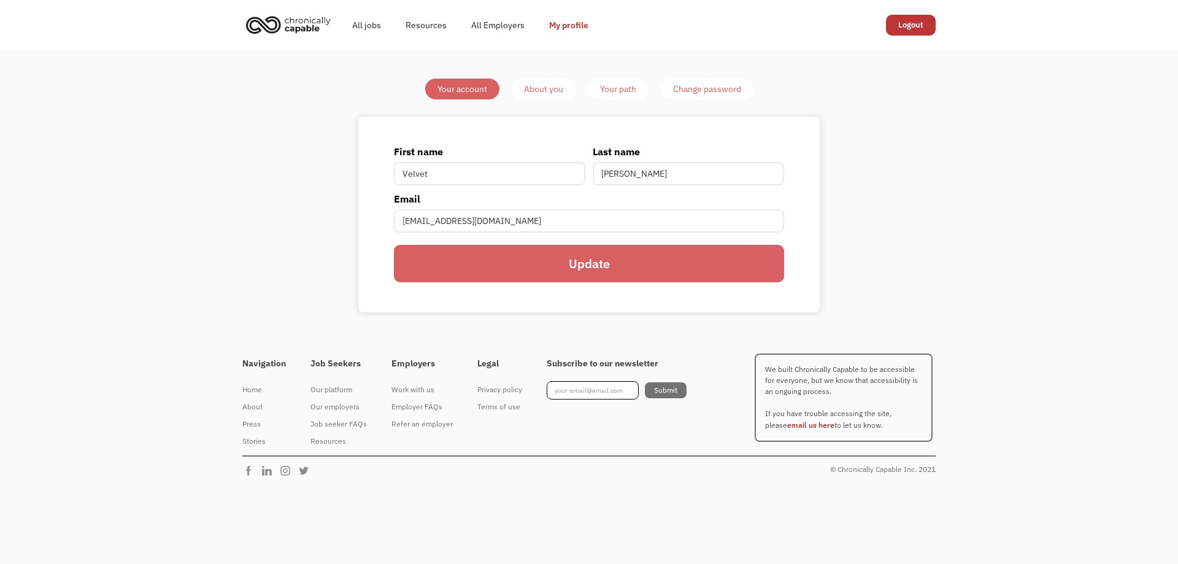
click at [536, 93] on div "About you" at bounding box center [543, 89] width 39 height 15
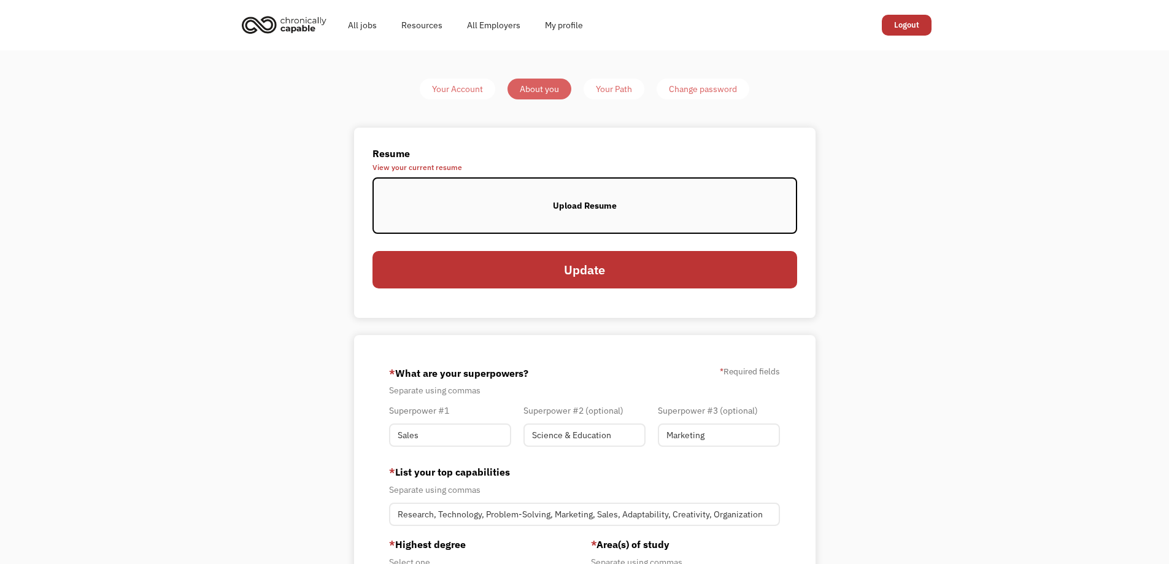
click at [622, 90] on div "Your Path" at bounding box center [614, 89] width 36 height 15
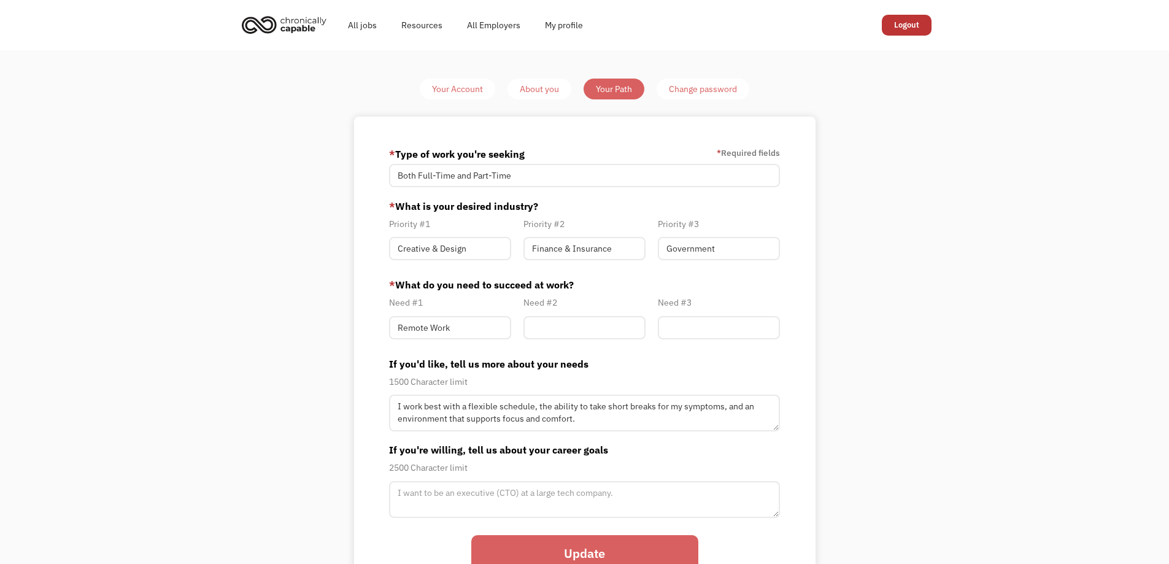
click at [704, 91] on div "Change password" at bounding box center [703, 89] width 68 height 15
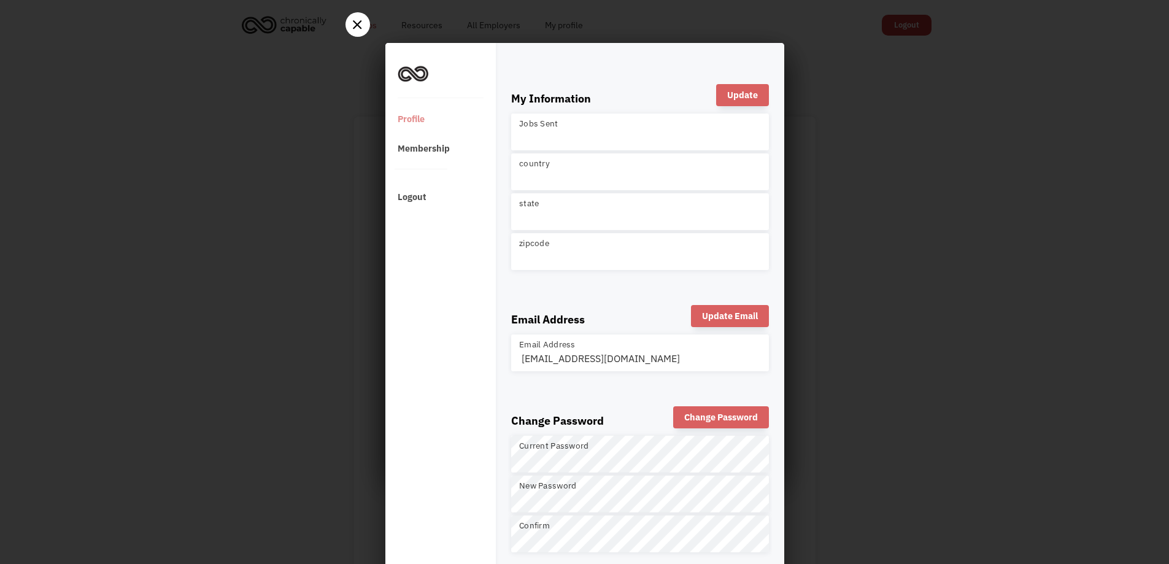
click at [363, 27] on div at bounding box center [357, 26] width 25 height 12
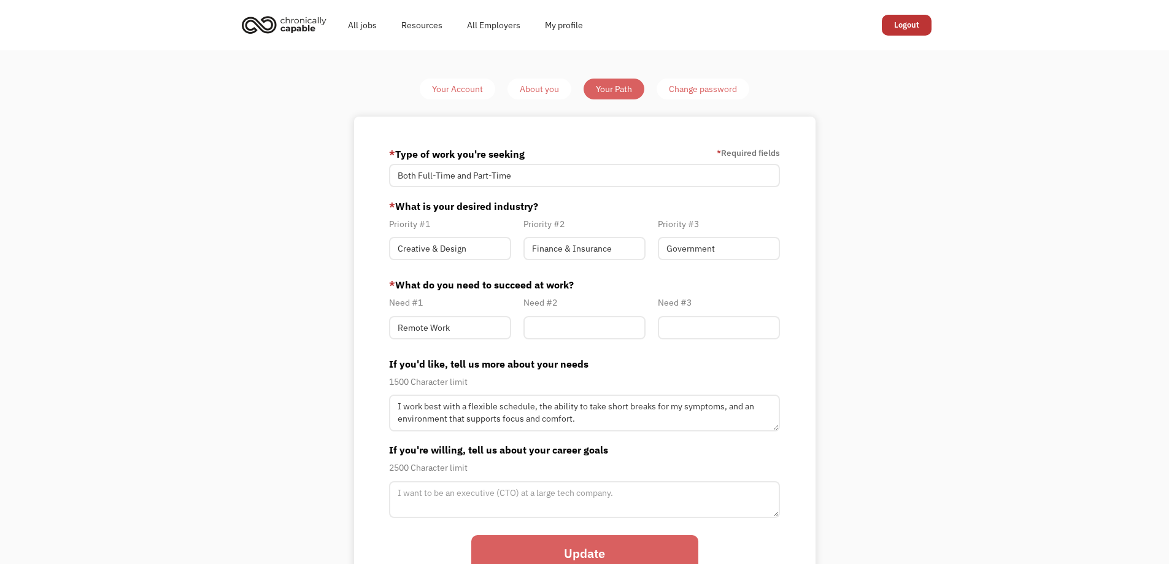
click at [291, 22] on img "home" at bounding box center [284, 24] width 92 height 27
